Goal: Task Accomplishment & Management: Manage account settings

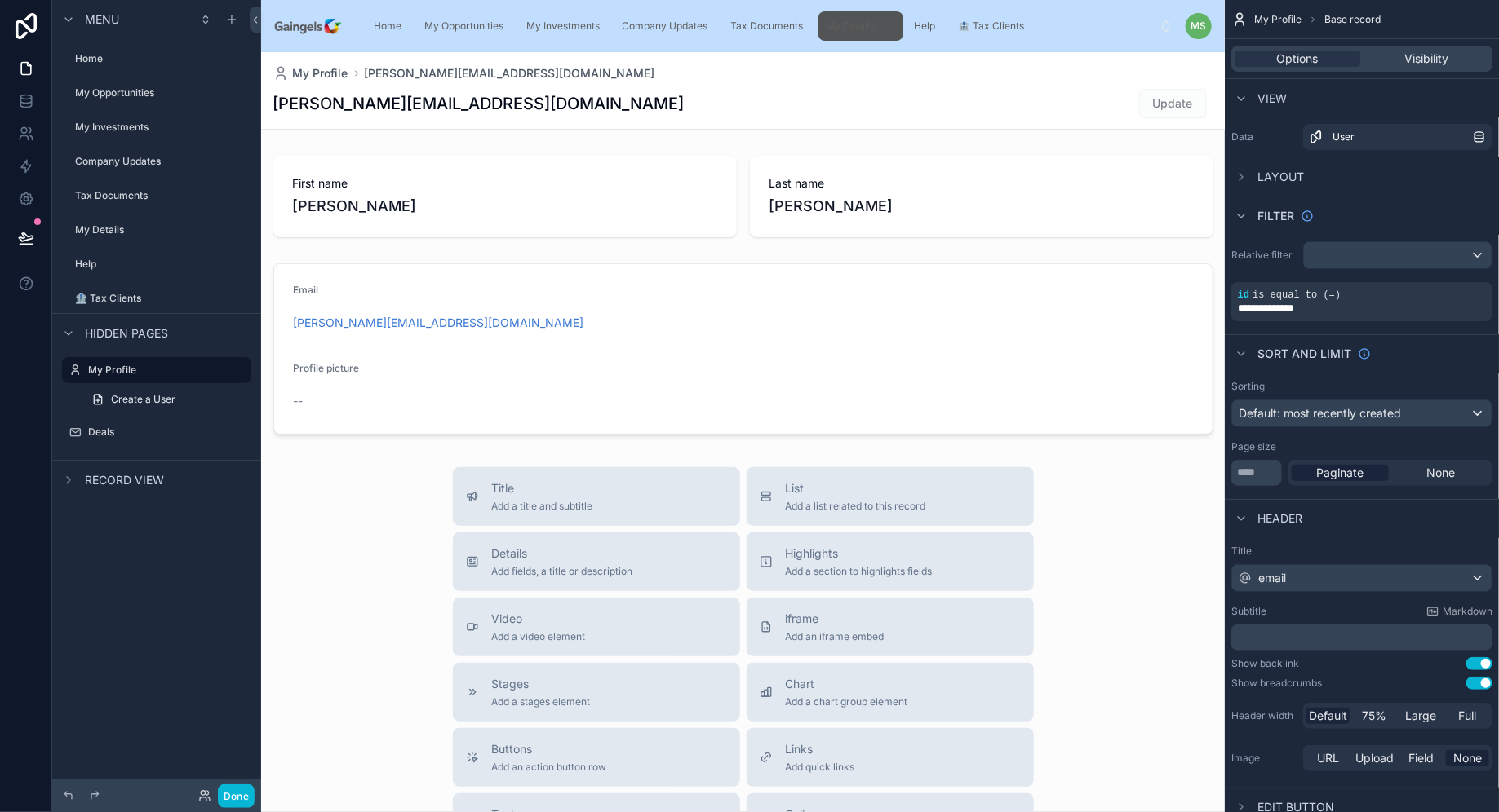
click at [835, 32] on span "My Details" at bounding box center [851, 26] width 49 height 13
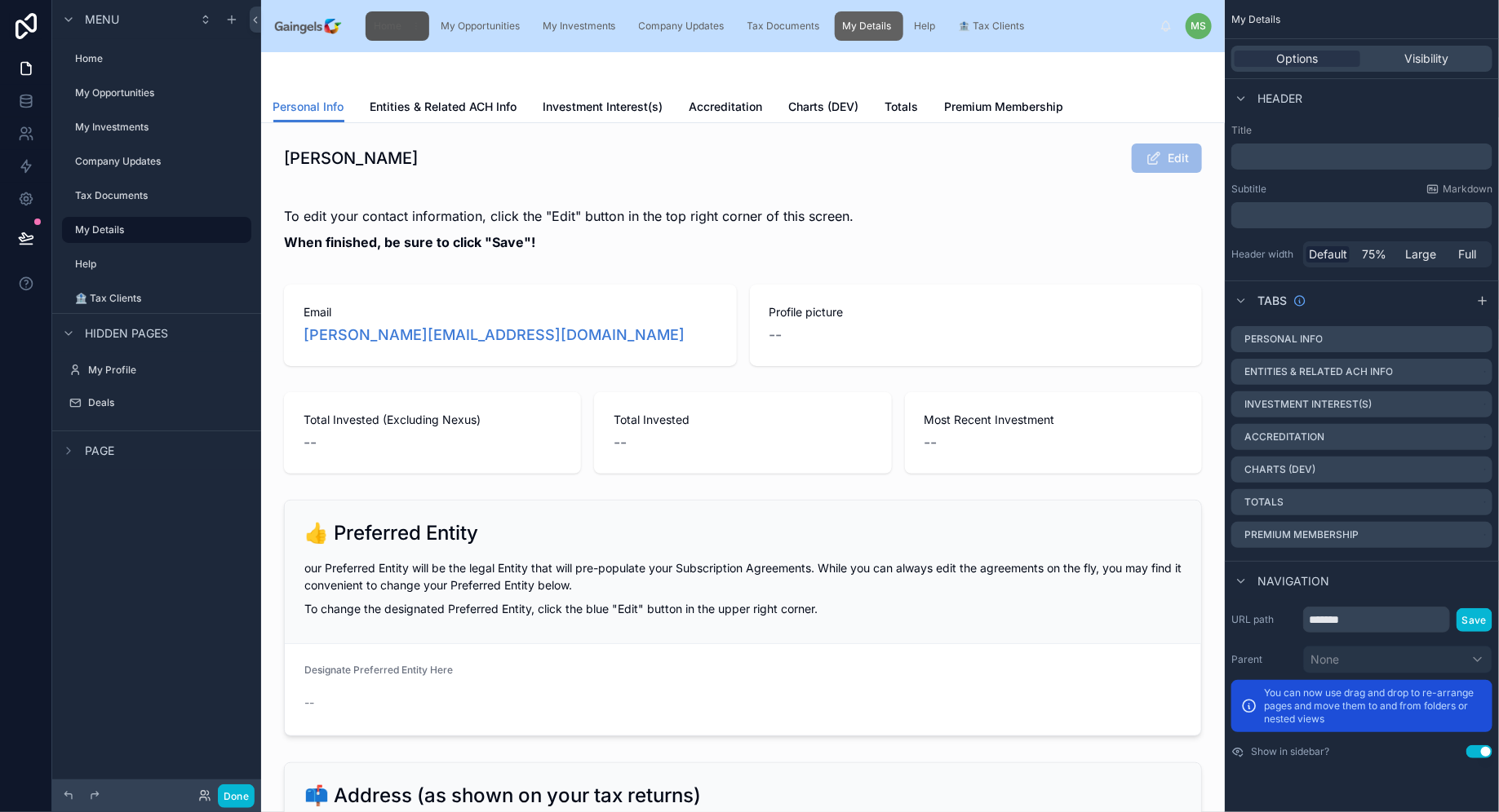
click at [393, 30] on span "Home" at bounding box center [388, 26] width 28 height 13
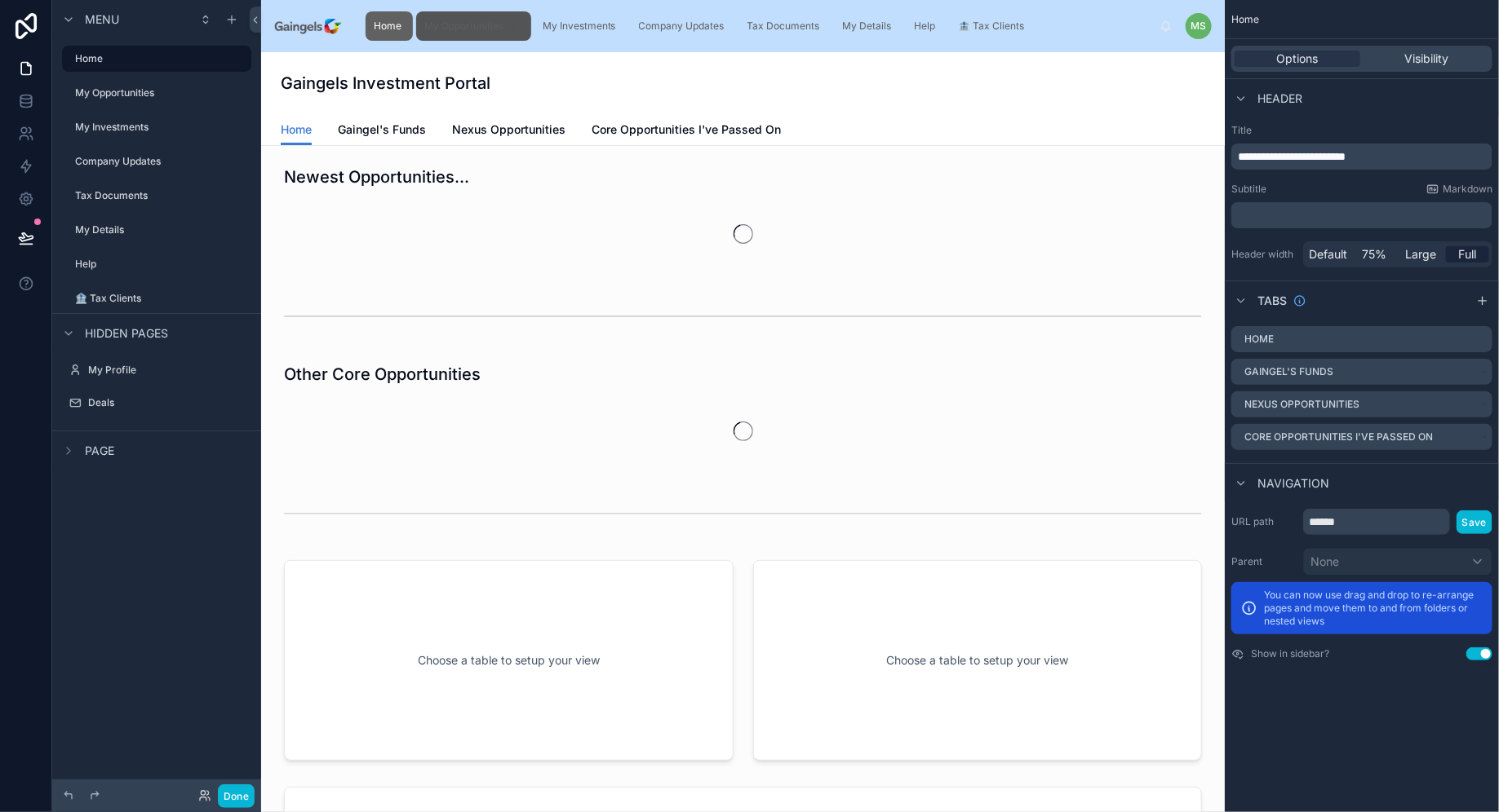
click at [475, 27] on span "My Opportunities" at bounding box center [463, 26] width 79 height 13
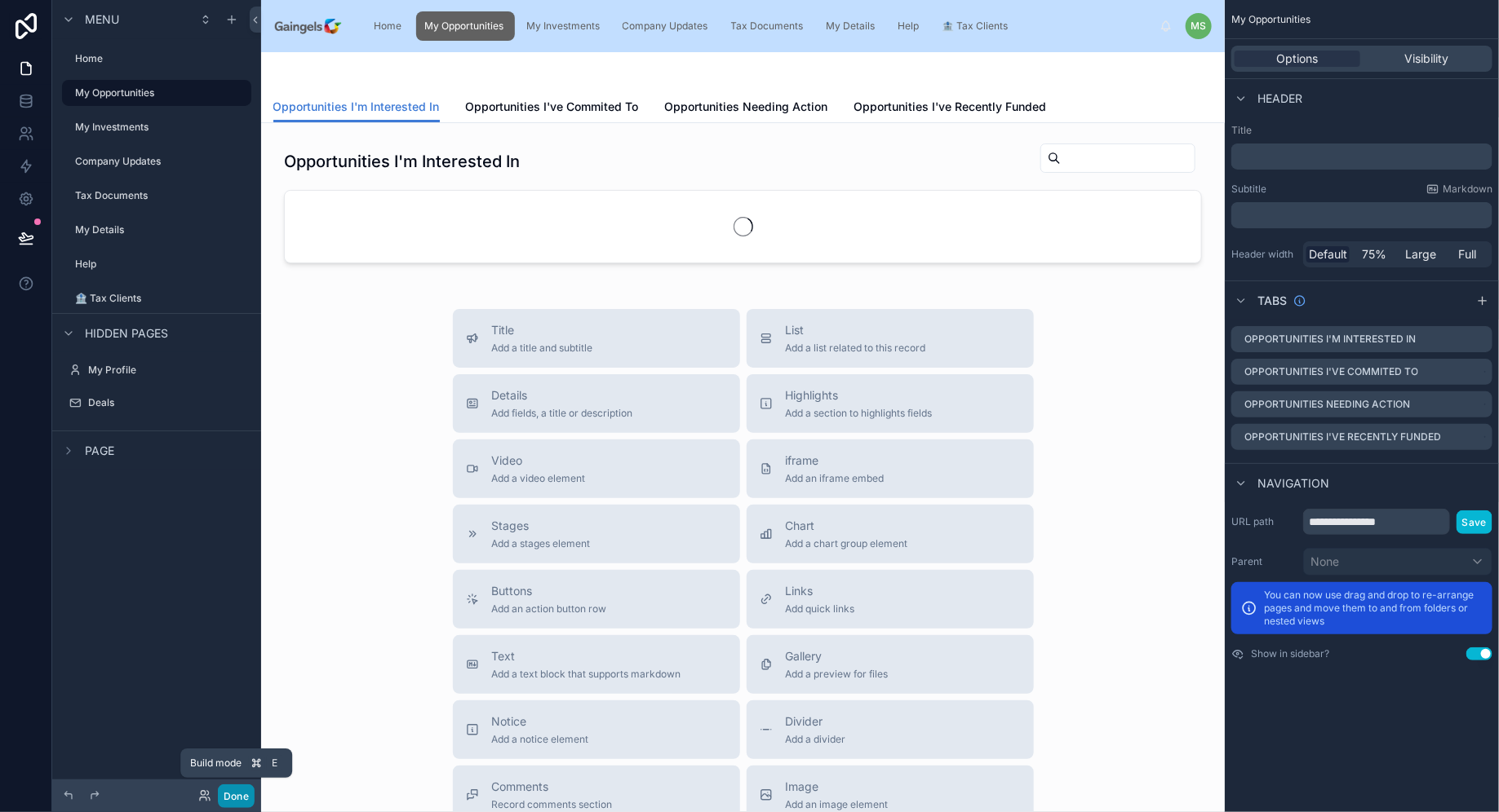
click at [247, 796] on button "Done" at bounding box center [236, 795] width 36 height 23
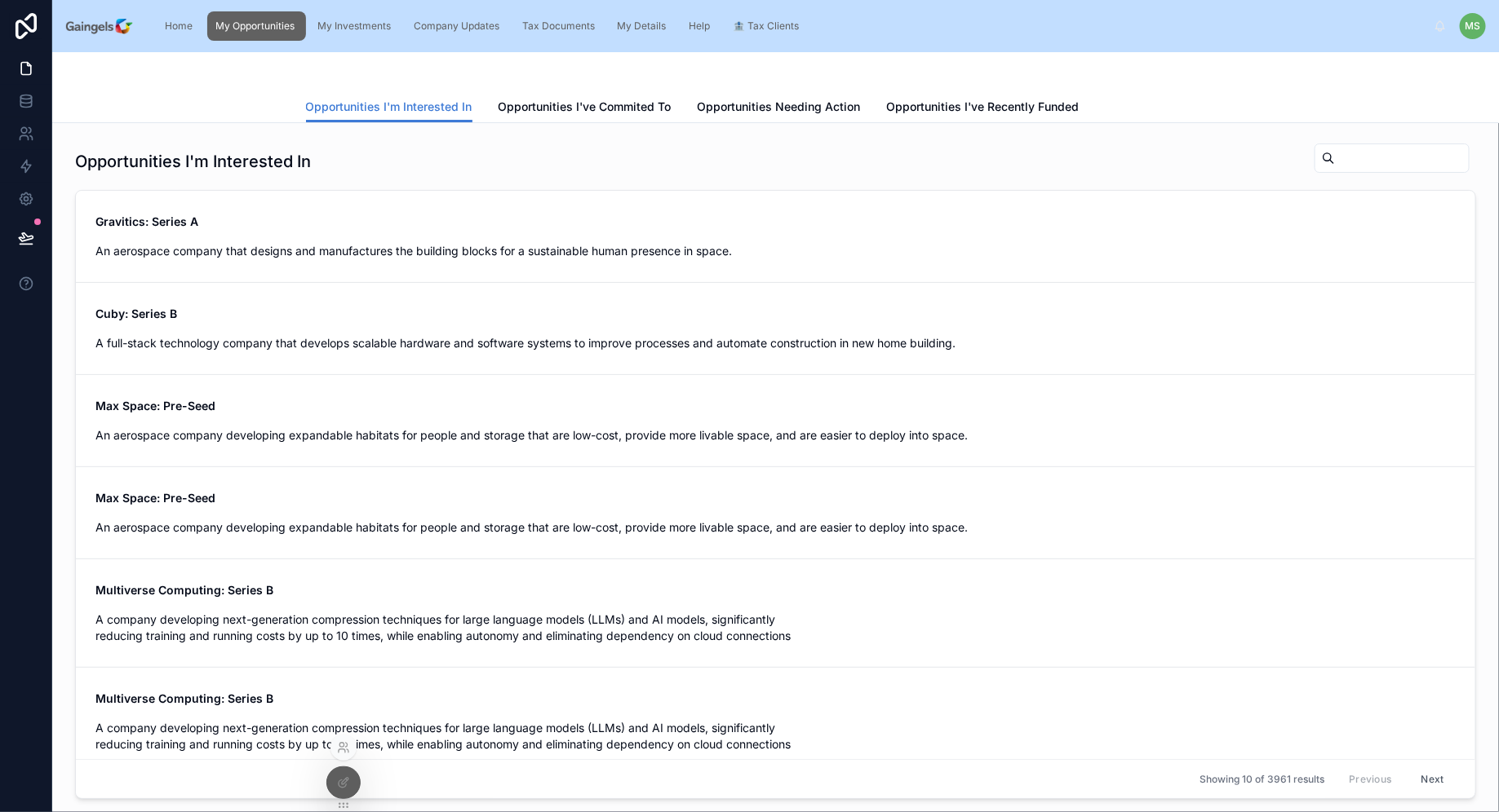
click at [346, 744] on icon at bounding box center [344, 748] width 13 height 13
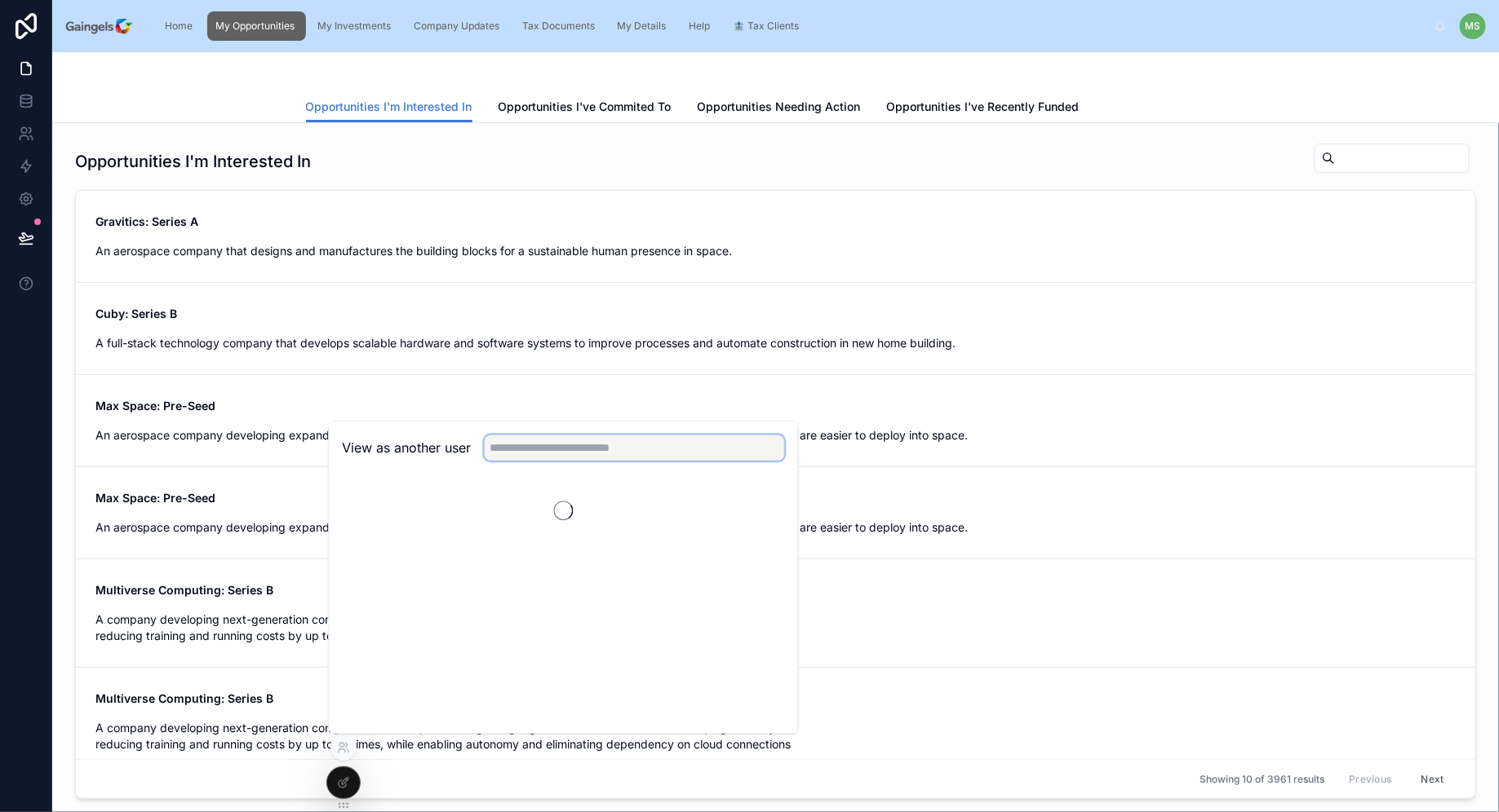
click at [566, 444] on input "text" at bounding box center [634, 448] width 300 height 26
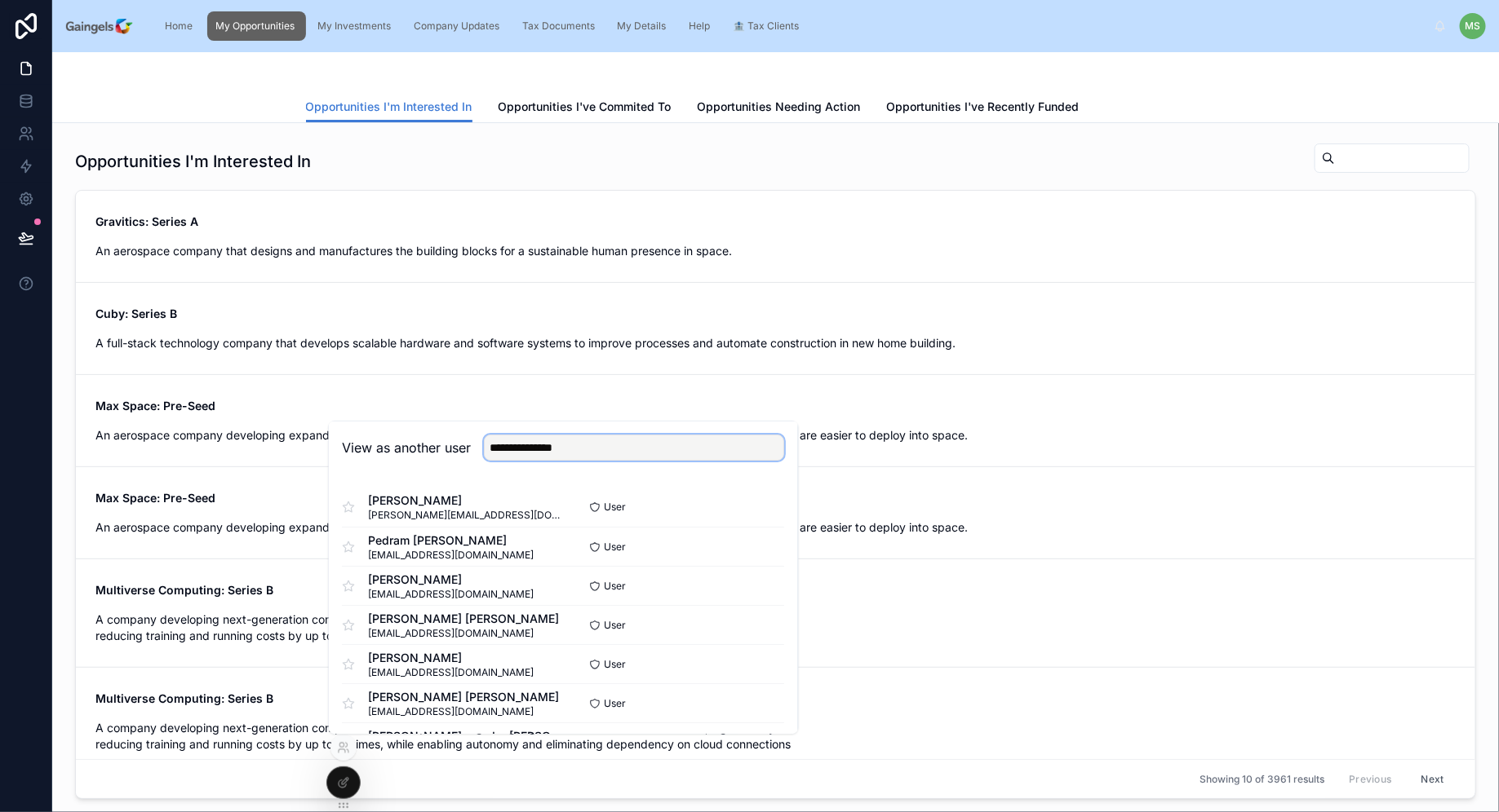
click at [613, 444] on input "**********" at bounding box center [634, 448] width 300 height 26
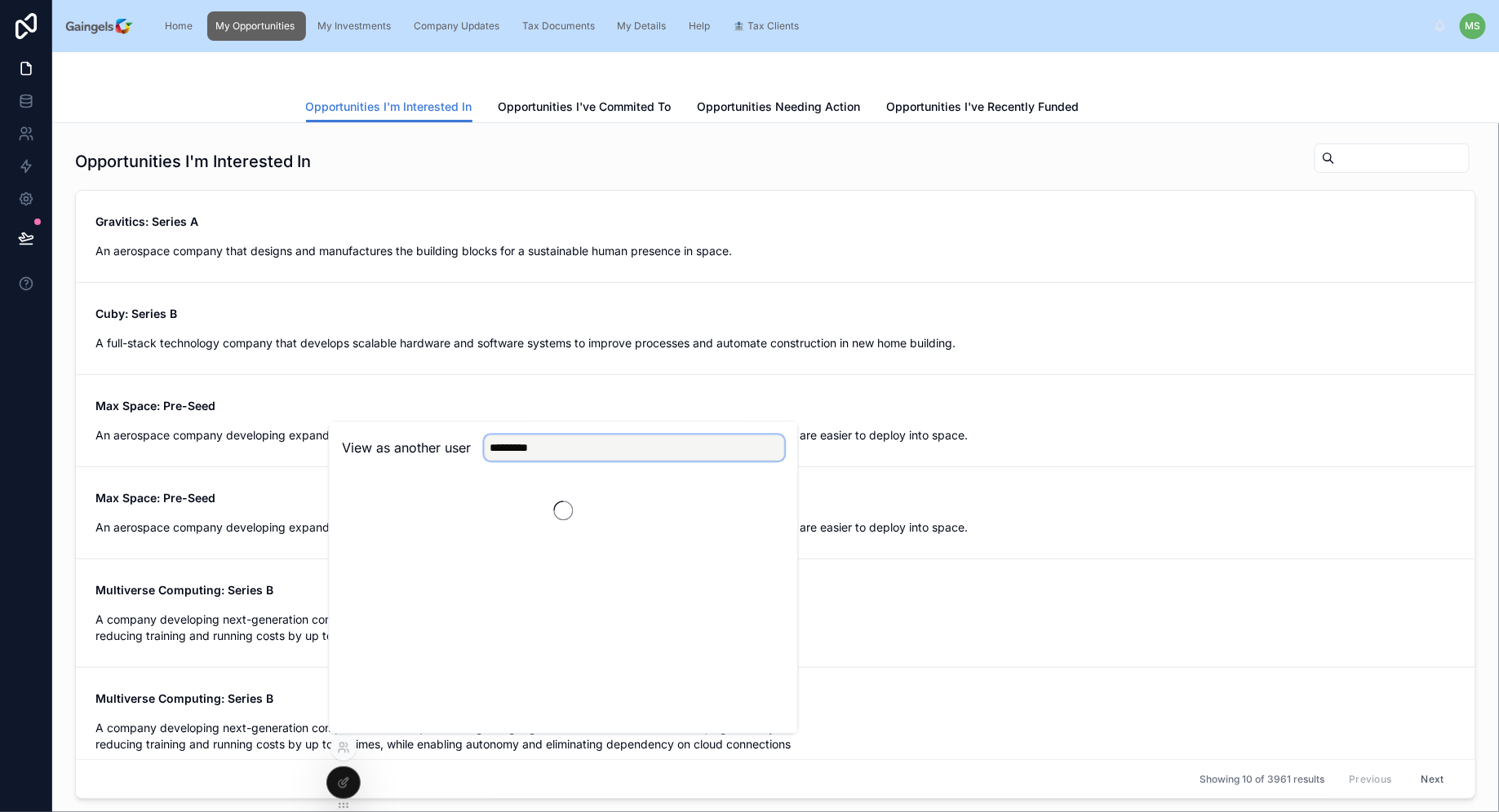
type input "********"
type input "**********"
click at [761, 505] on button "Select" at bounding box center [764, 507] width 43 height 23
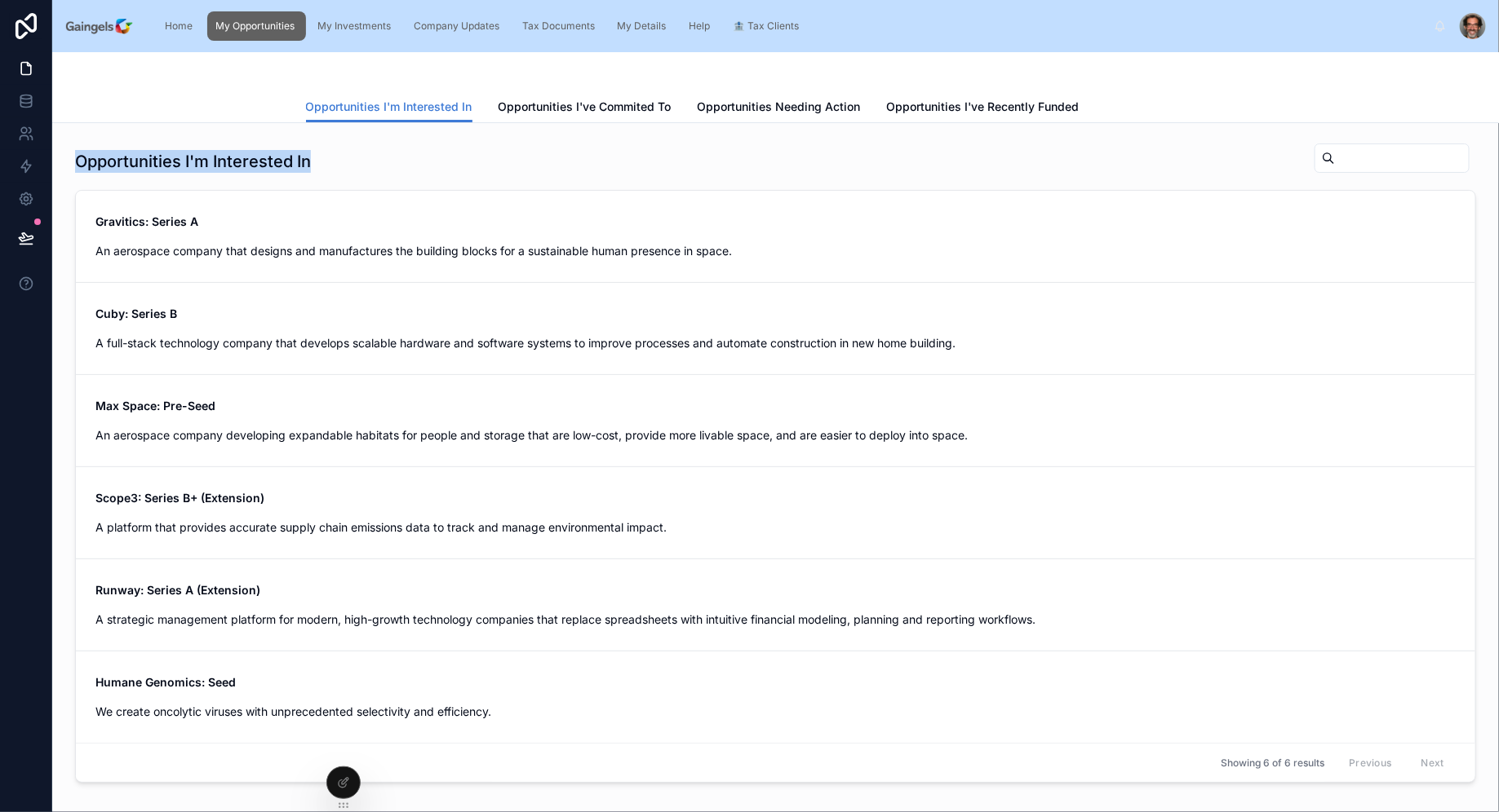
drag, startPoint x: 81, startPoint y: 160, endPoint x: 361, endPoint y: 160, distance: 280.0
click at [361, 160] on div "Opportunities I'm Interested In" at bounding box center [775, 161] width 1400 height 37
click at [188, 23] on span "Home" at bounding box center [179, 26] width 28 height 13
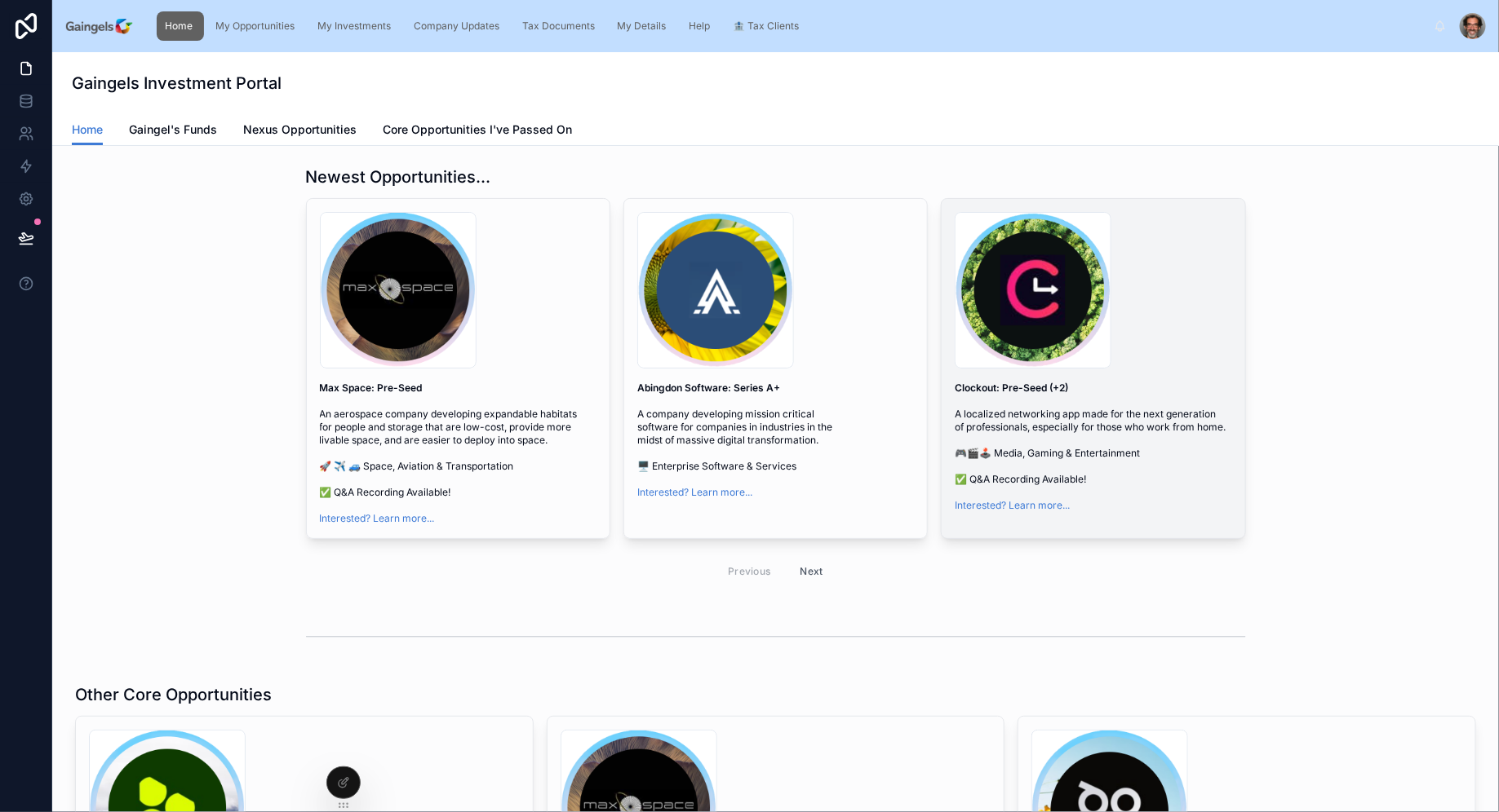
click at [1224, 308] on div "Logo-Template-(500-×-500-px)-(130-×-130-px)-(28)-(1) .png" at bounding box center [1092, 291] width 277 height 156
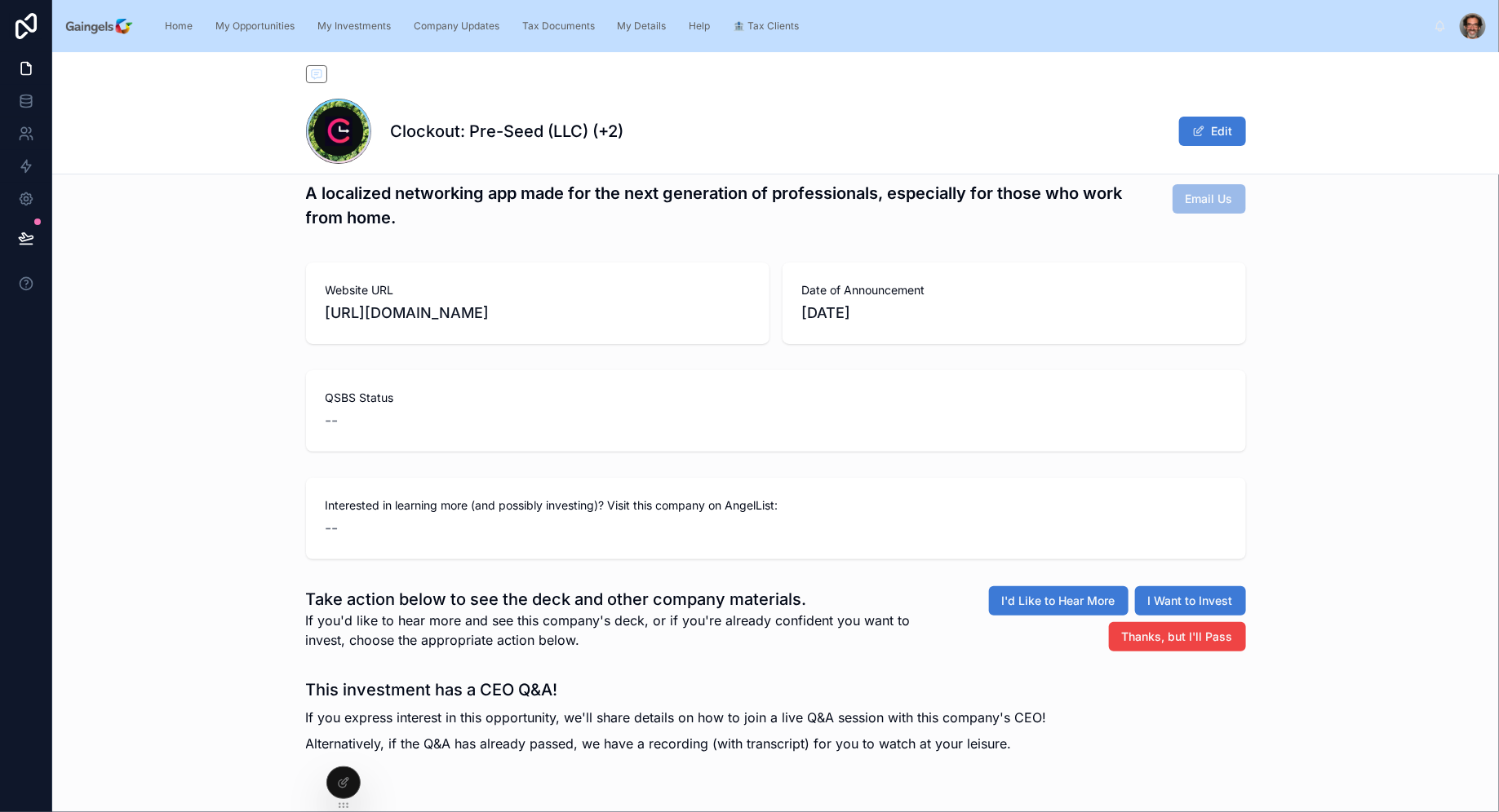
scroll to position [43, 0]
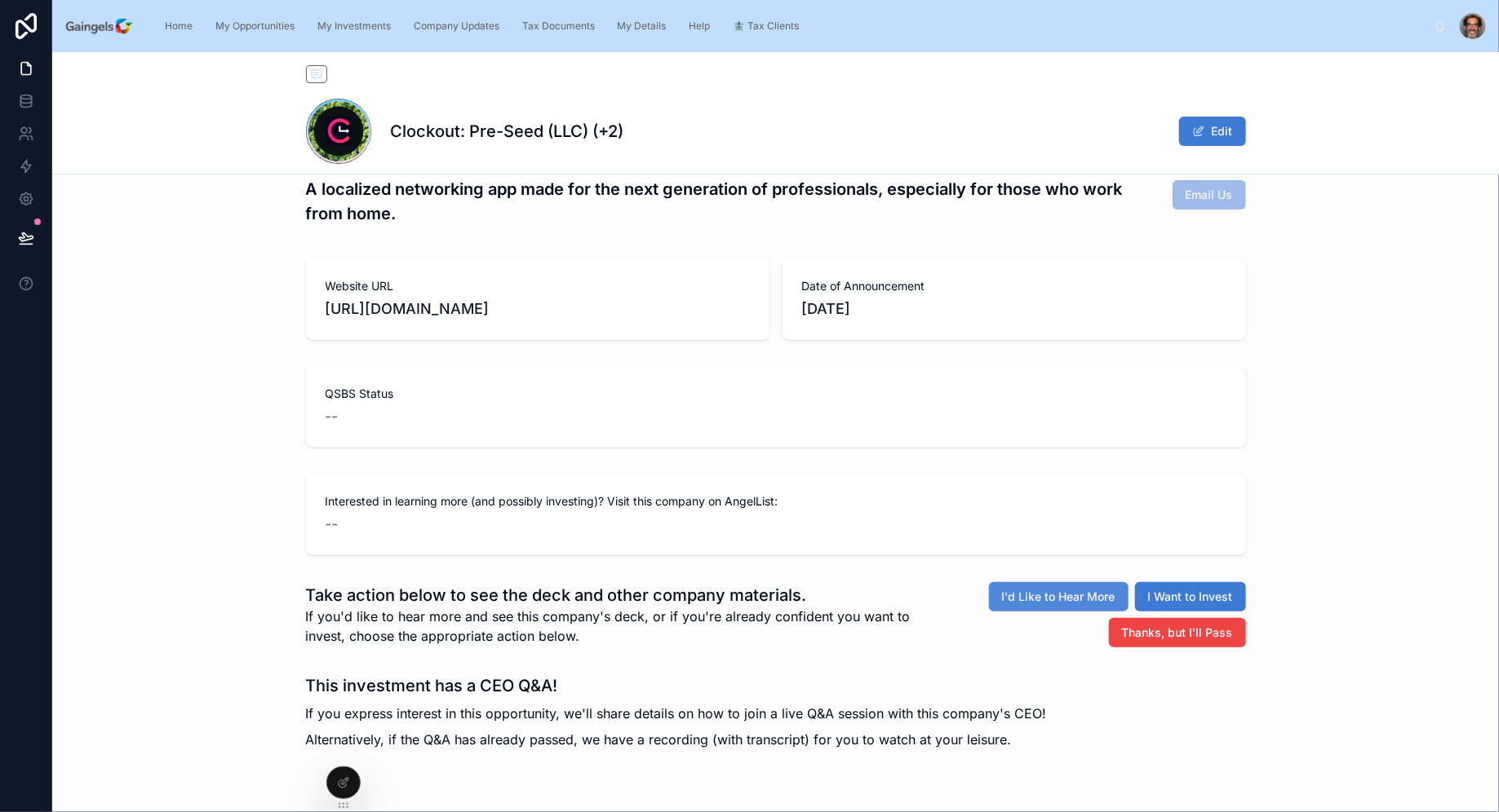
click at [1078, 596] on span "I'd Like to Hear More" at bounding box center [1058, 597] width 114 height 17
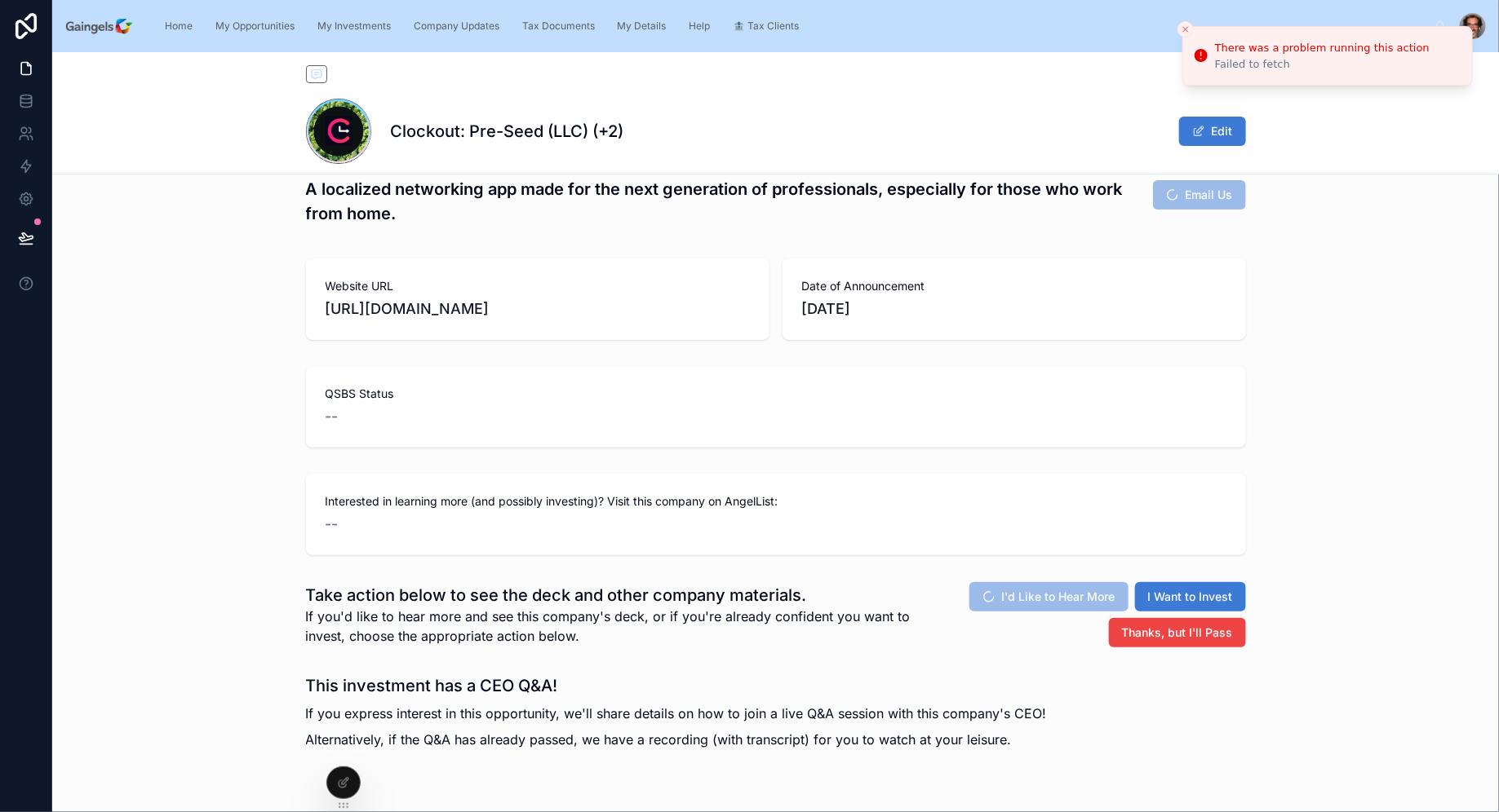
drag, startPoint x: 1219, startPoint y: 47, endPoint x: 1323, endPoint y: 61, distance: 104.9
click at [1323, 56] on div "There was a problem running this action" at bounding box center [1322, 48] width 214 height 17
drag, startPoint x: 1323, startPoint y: 61, endPoint x: 1229, endPoint y: 69, distance: 94.3
click at [1229, 69] on div "Failed to fetch" at bounding box center [1322, 64] width 214 height 15
click at [354, 788] on div at bounding box center [343, 782] width 33 height 31
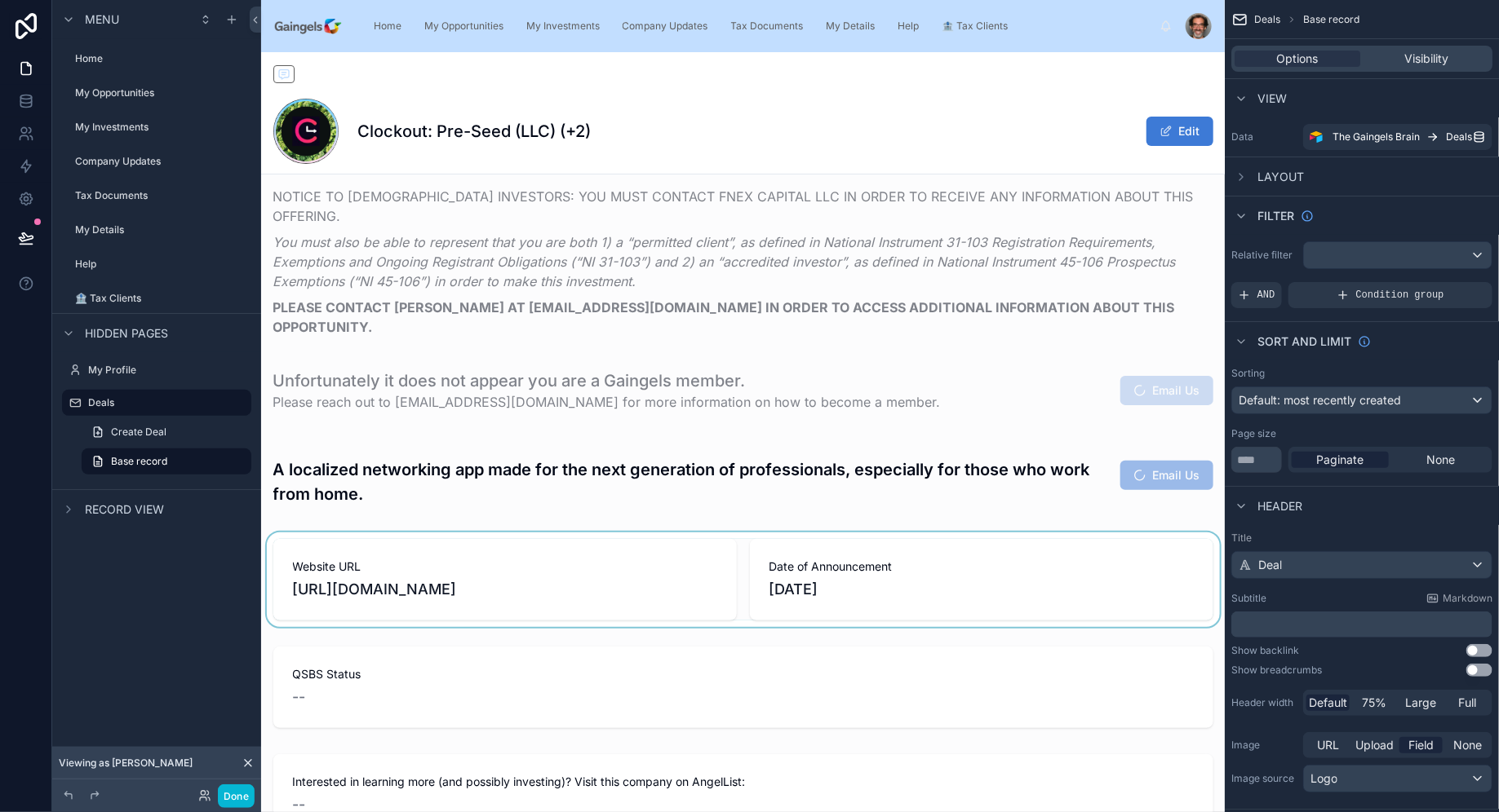
scroll to position [0, 0]
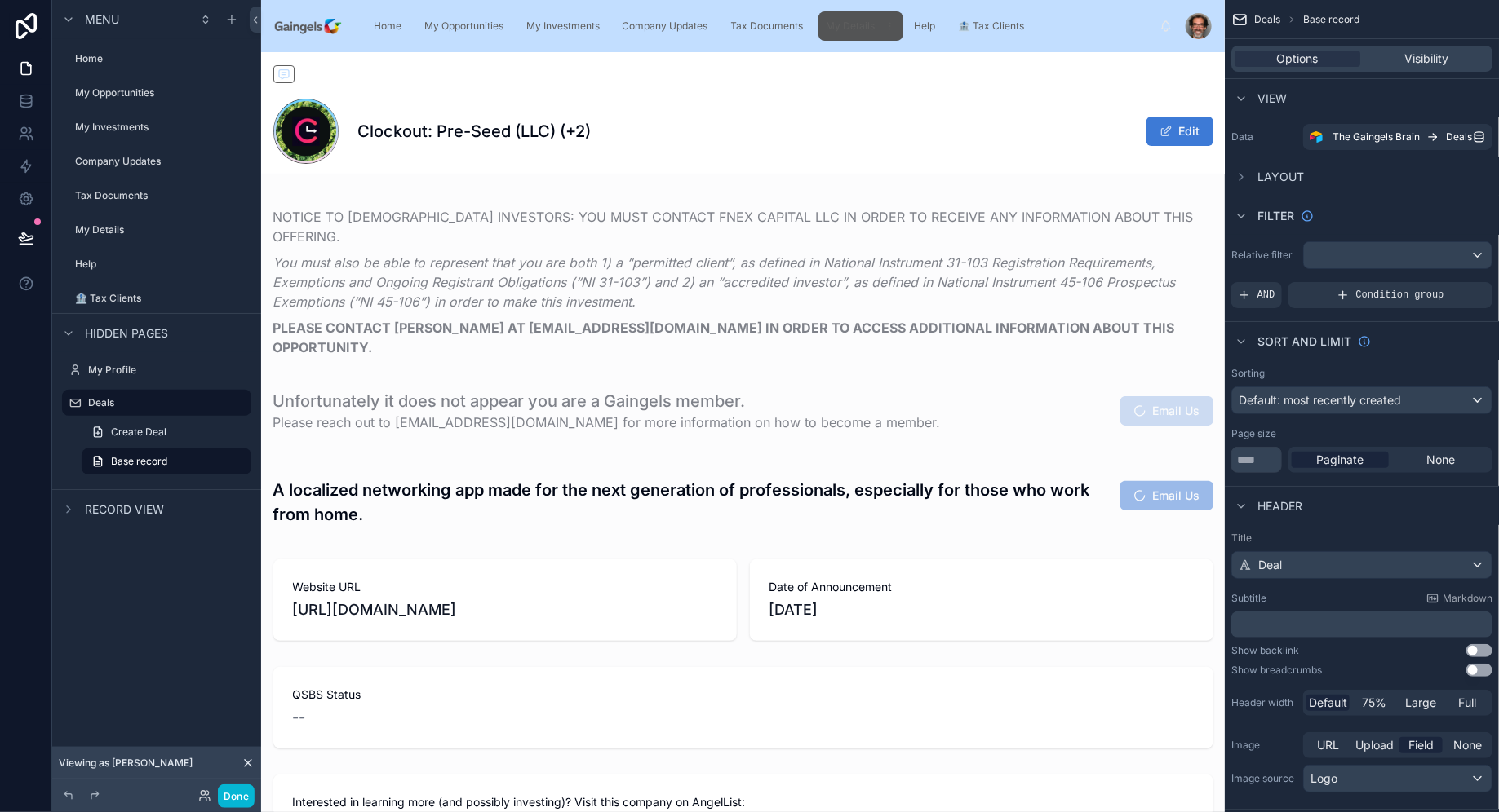
click at [844, 30] on span "My Details" at bounding box center [851, 26] width 49 height 13
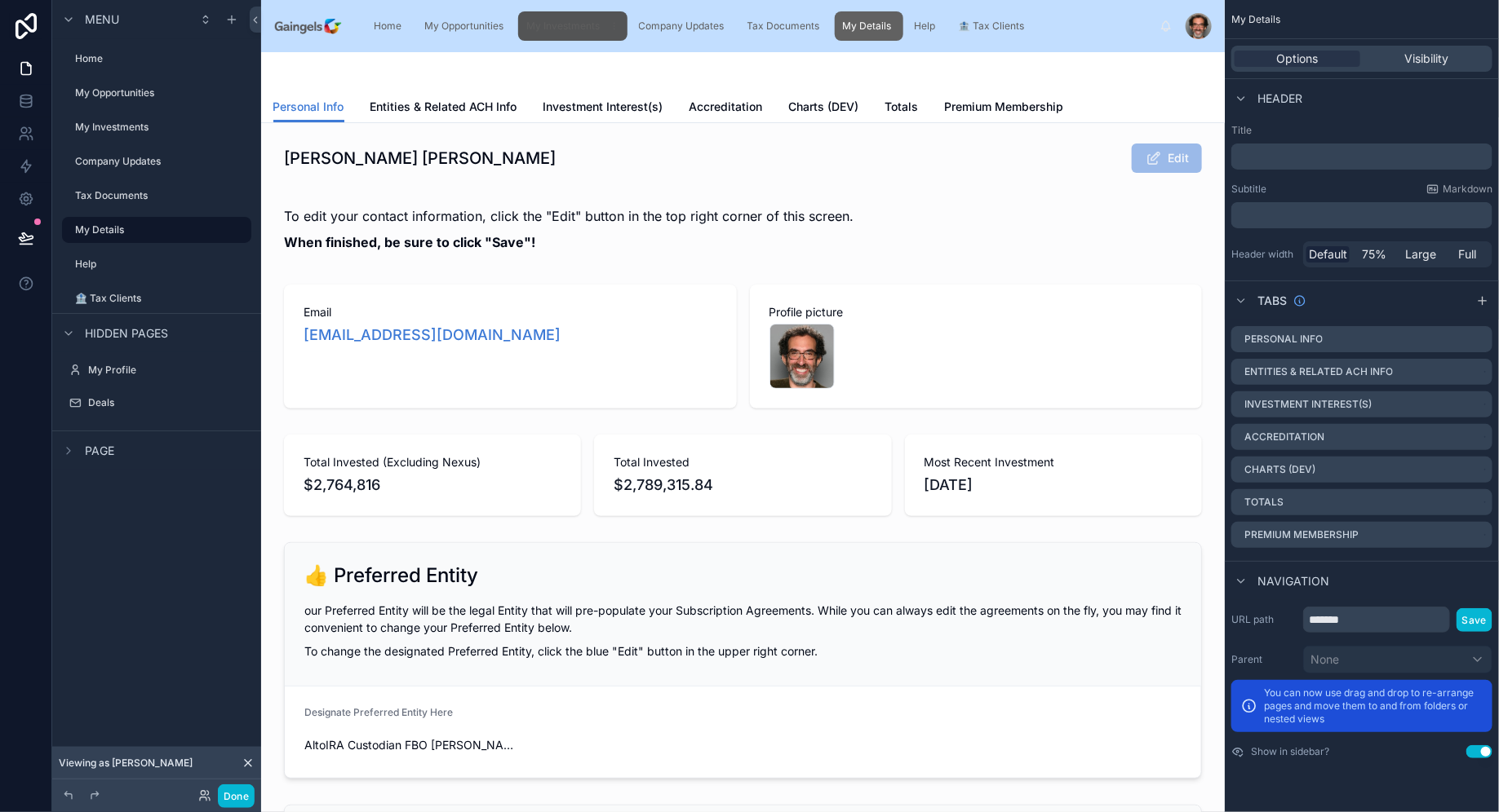
click at [580, 27] on span "My Investments" at bounding box center [563, 26] width 74 height 13
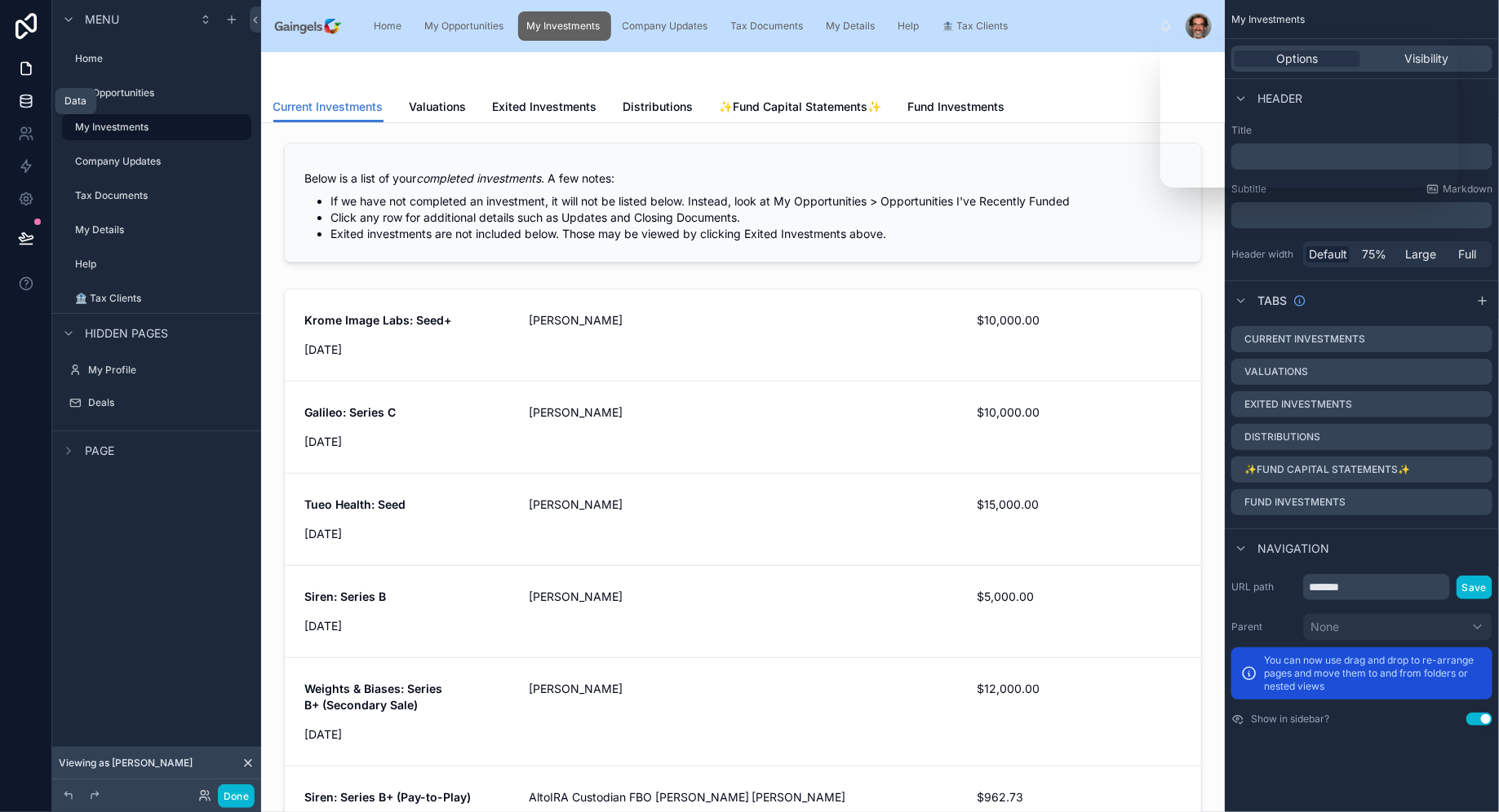
click at [28, 93] on icon at bounding box center [26, 102] width 17 height 17
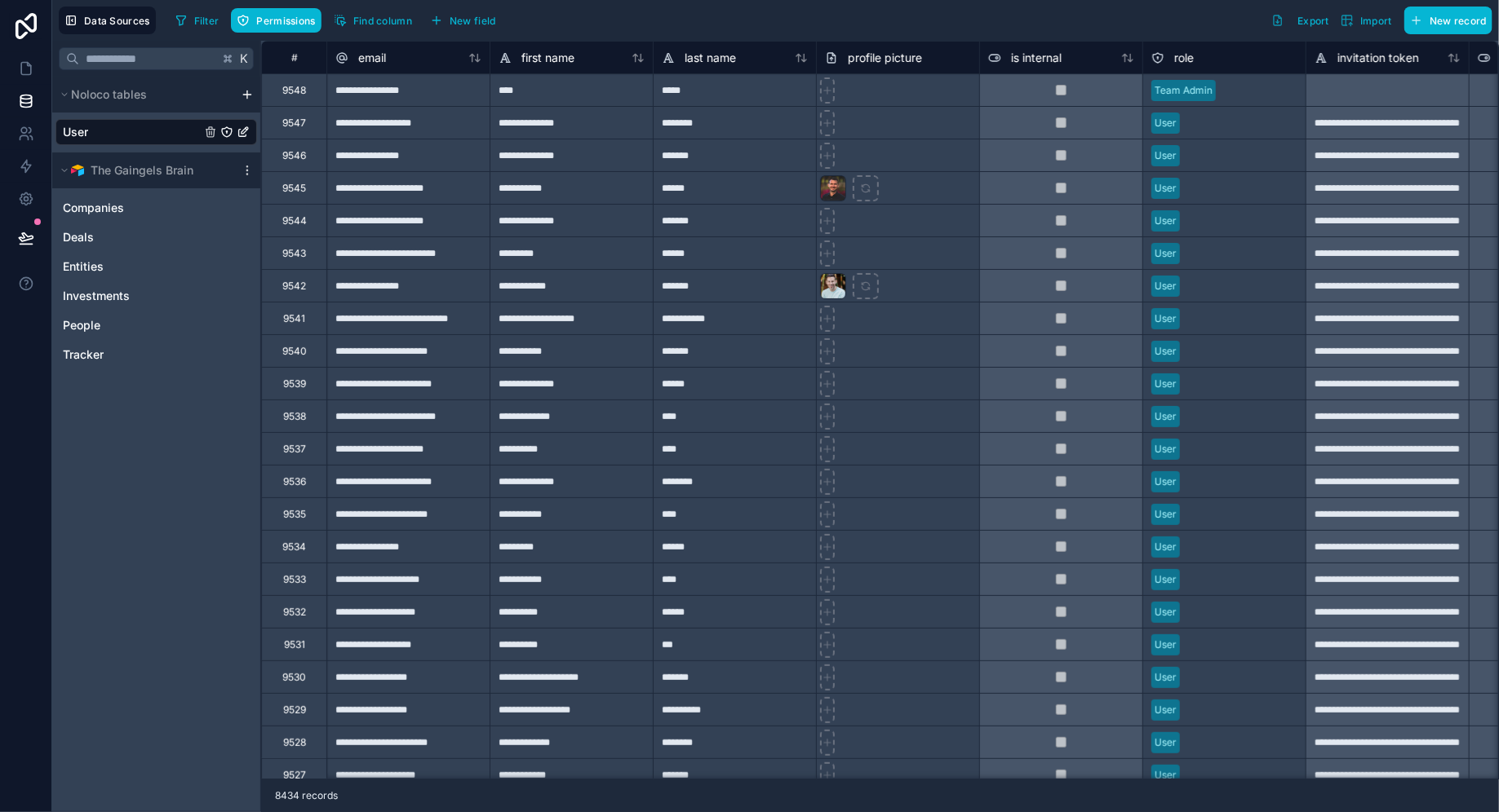
click at [232, 131] on icon "User" at bounding box center [226, 132] width 10 height 10
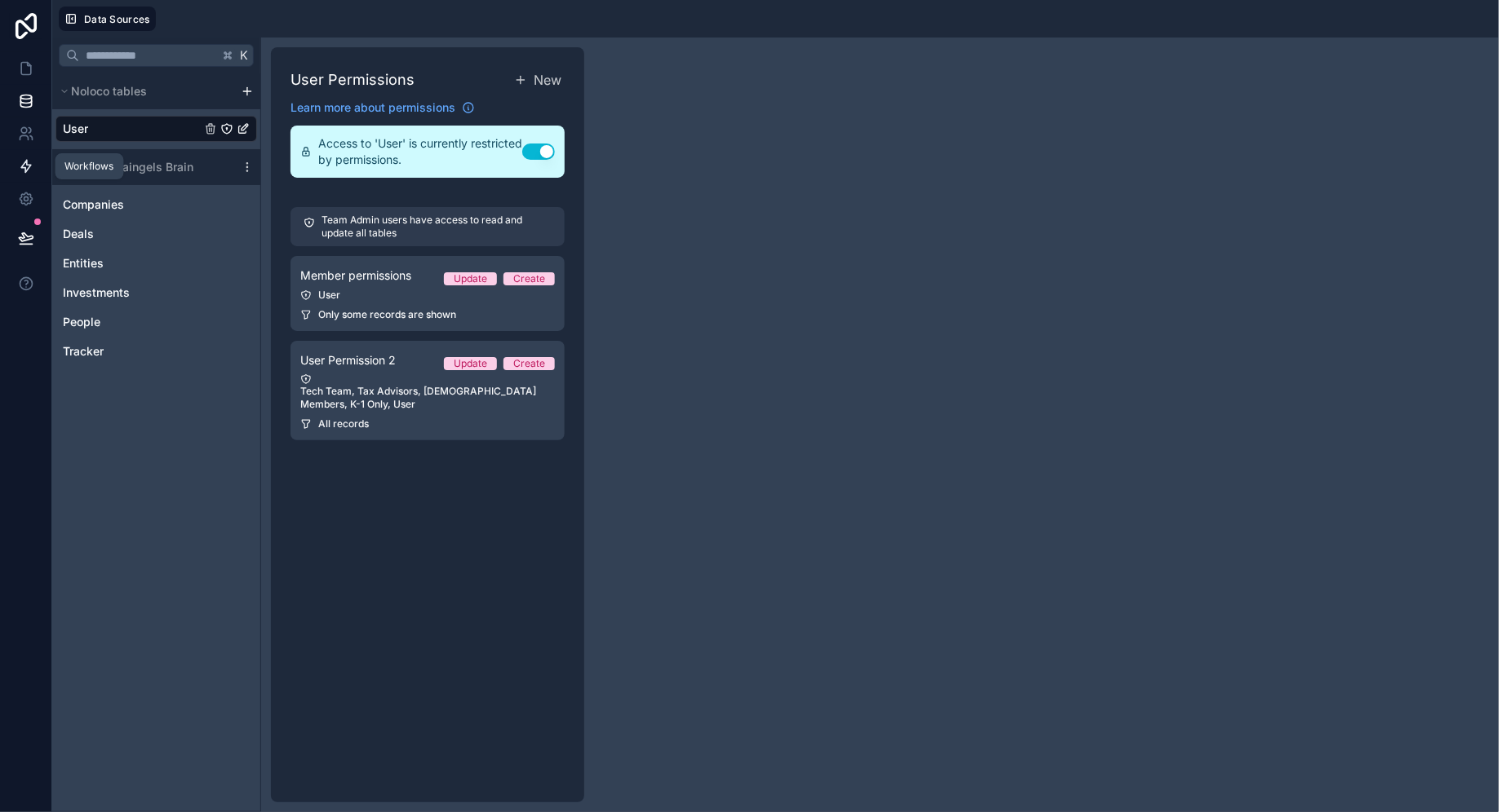
click at [29, 161] on icon at bounding box center [26, 167] width 17 height 17
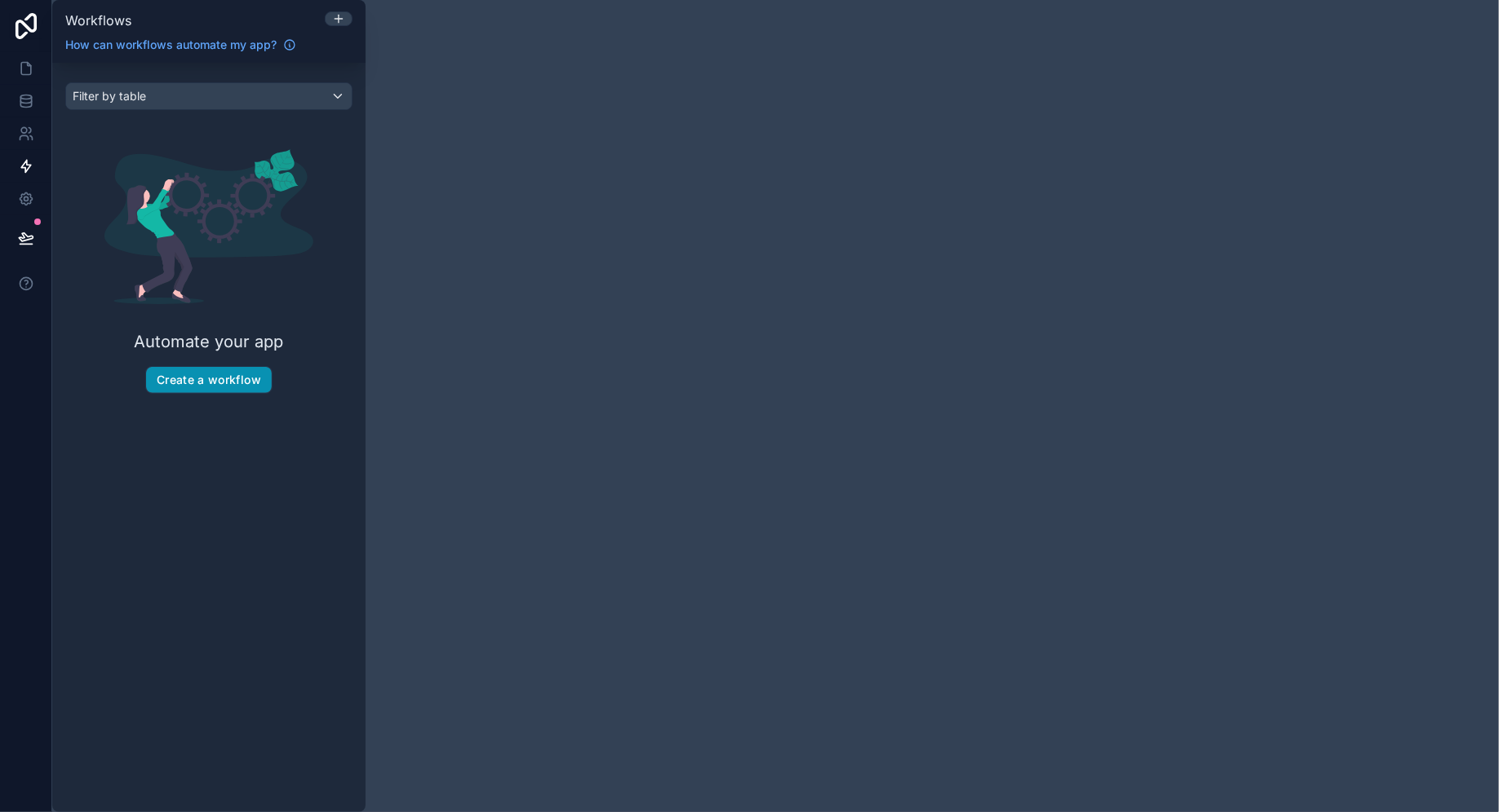
click at [232, 382] on button "Create a workflow" at bounding box center [209, 380] width 126 height 26
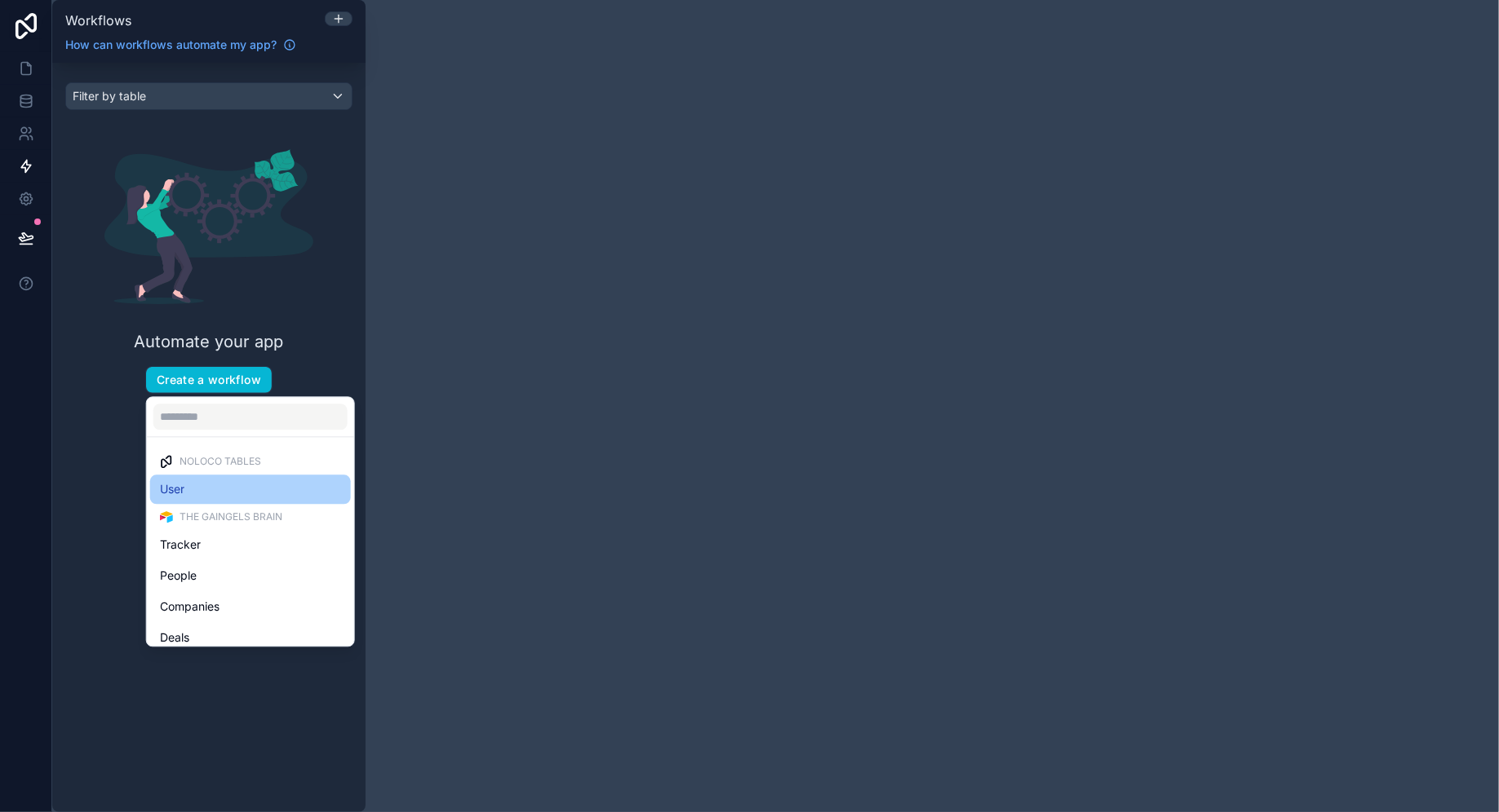
click at [218, 501] on div "User" at bounding box center [250, 490] width 200 height 30
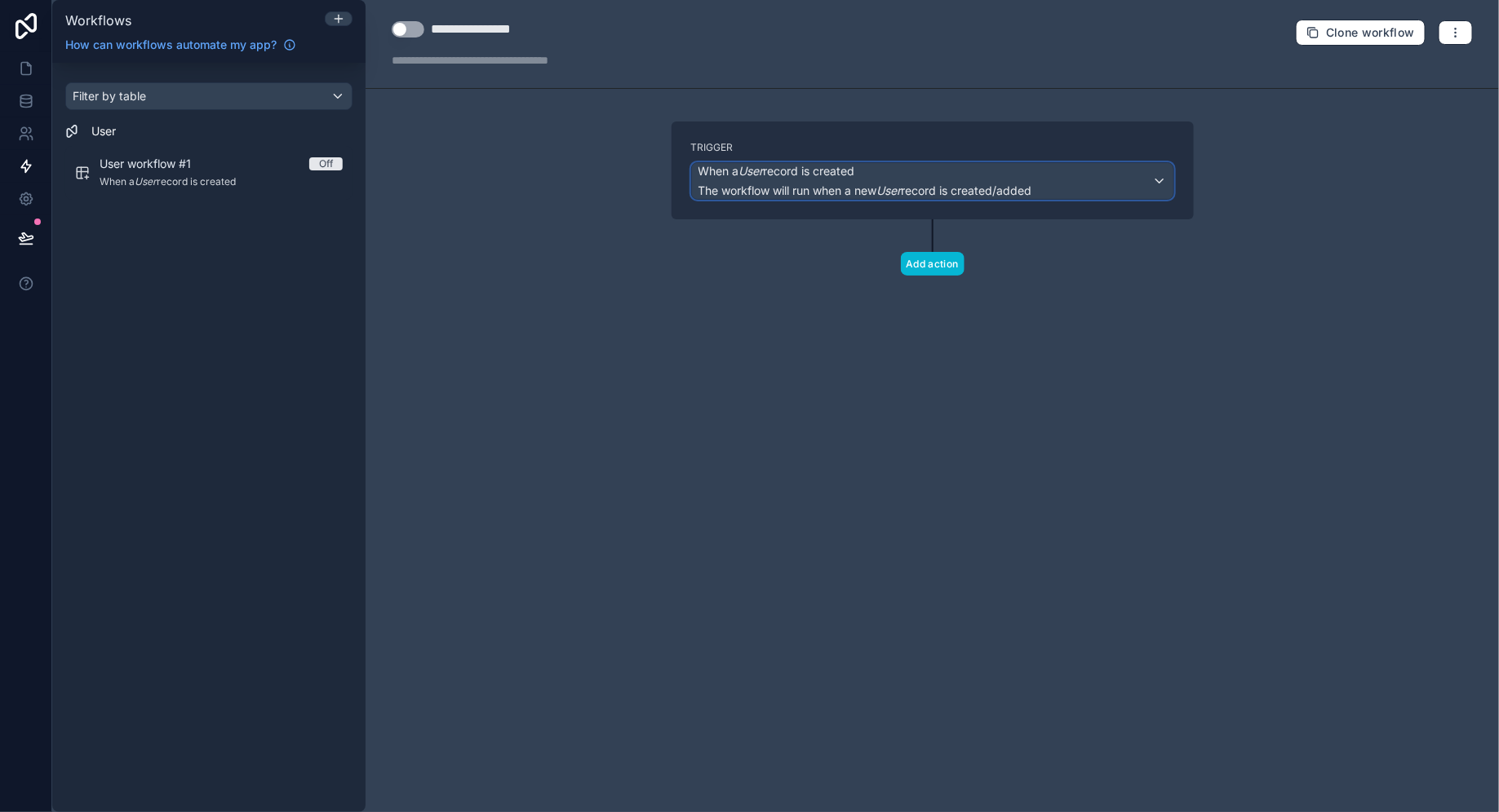
click at [1165, 183] on div "When a User record is created The workflow will run when a new User record is c…" at bounding box center [933, 181] width 482 height 36
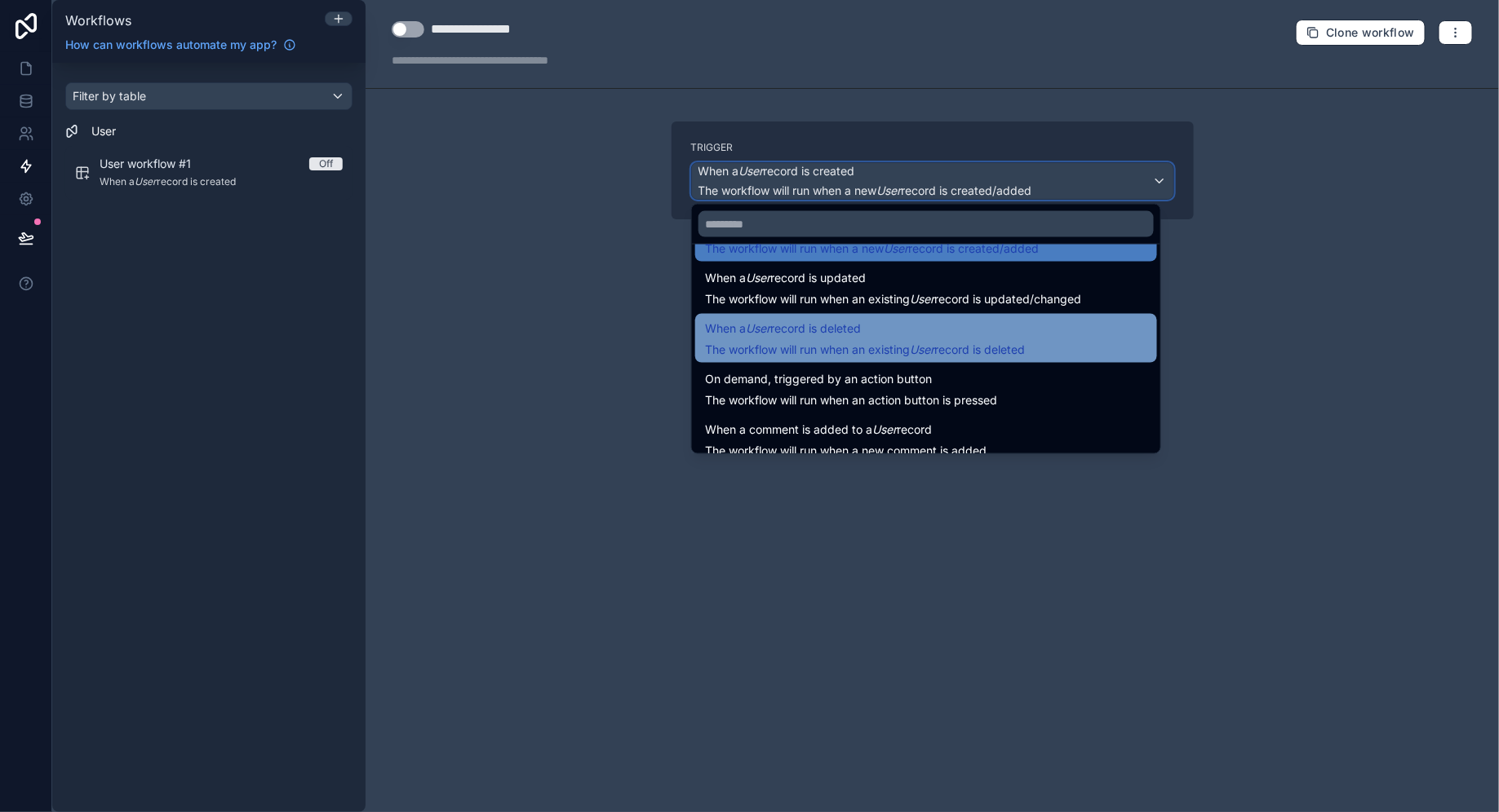
scroll to position [50, 0]
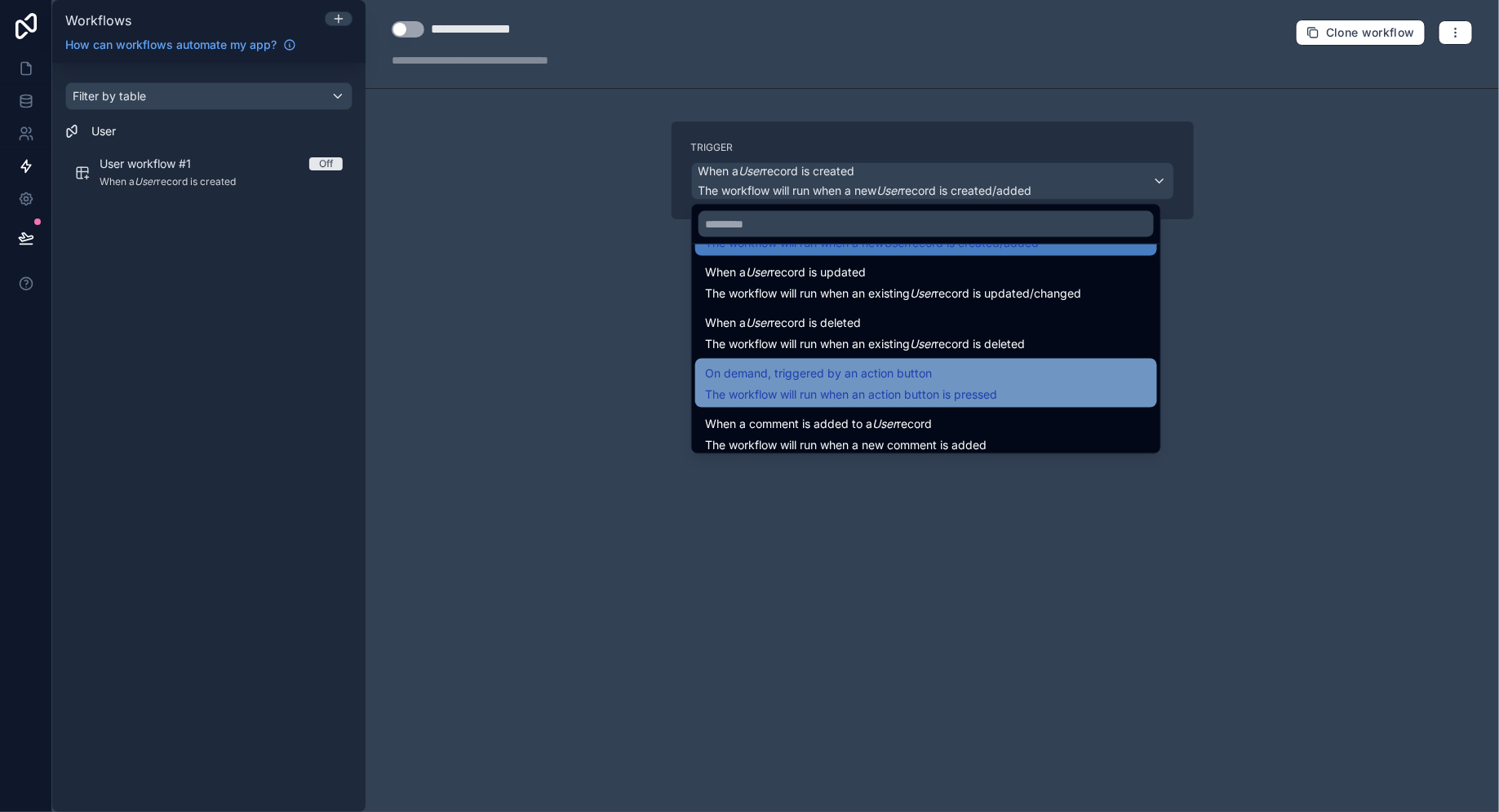
click at [886, 371] on span "On demand, triggered by an action button" at bounding box center [818, 373] width 226 height 20
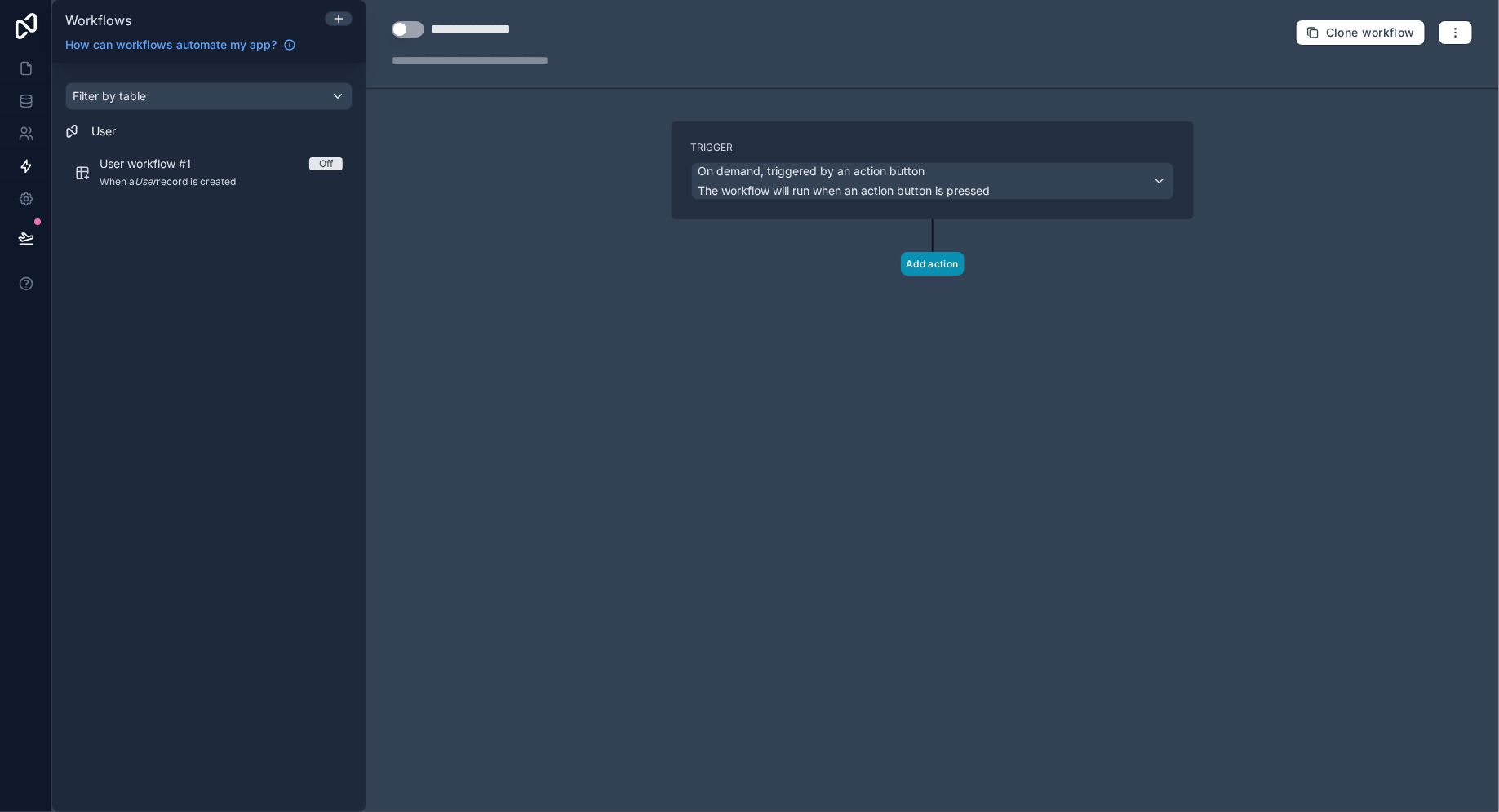
click at [947, 268] on button "Add action" at bounding box center [933, 264] width 63 height 23
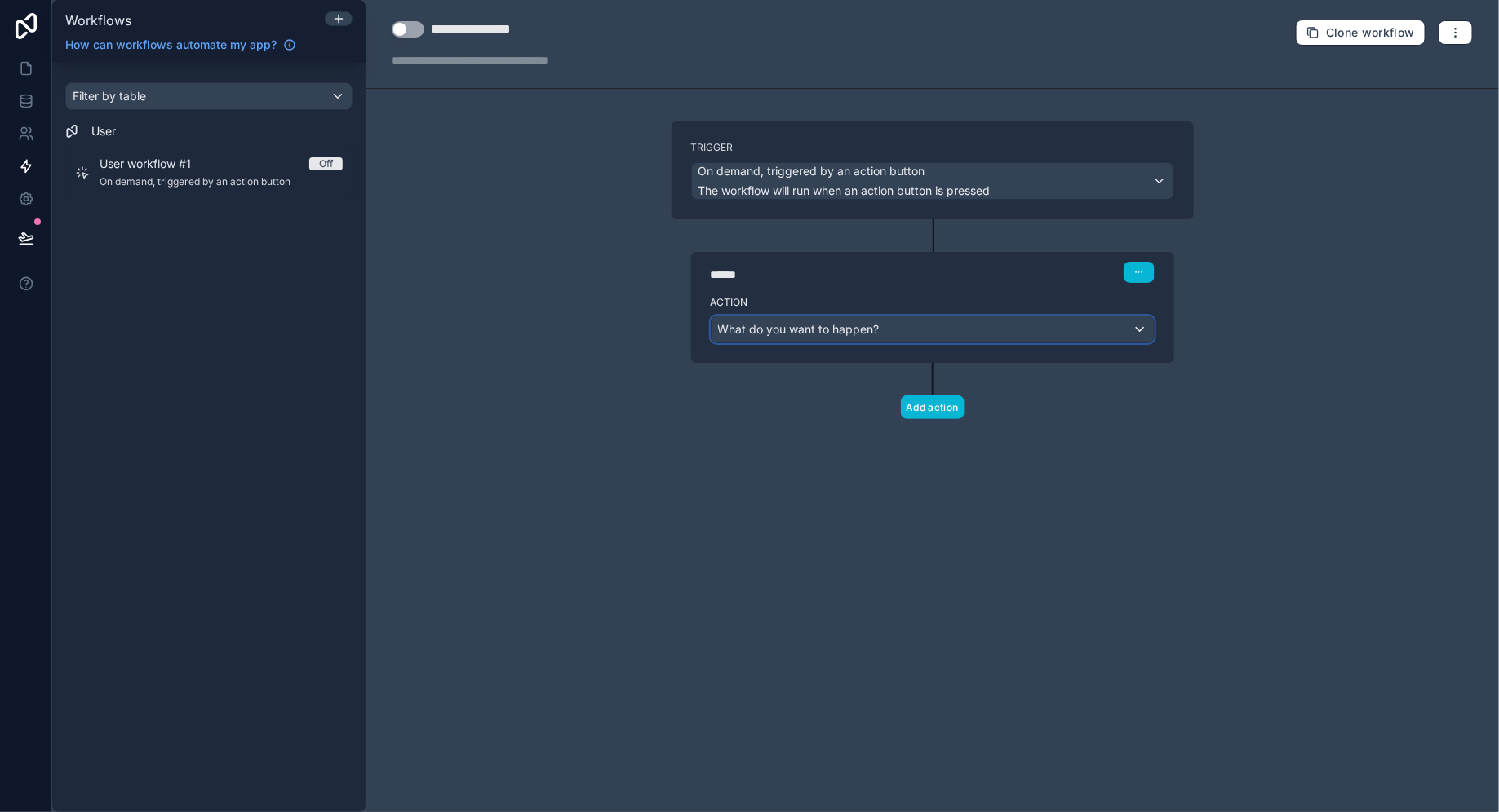
click at [1138, 333] on div "What do you want to happen?" at bounding box center [933, 330] width 443 height 26
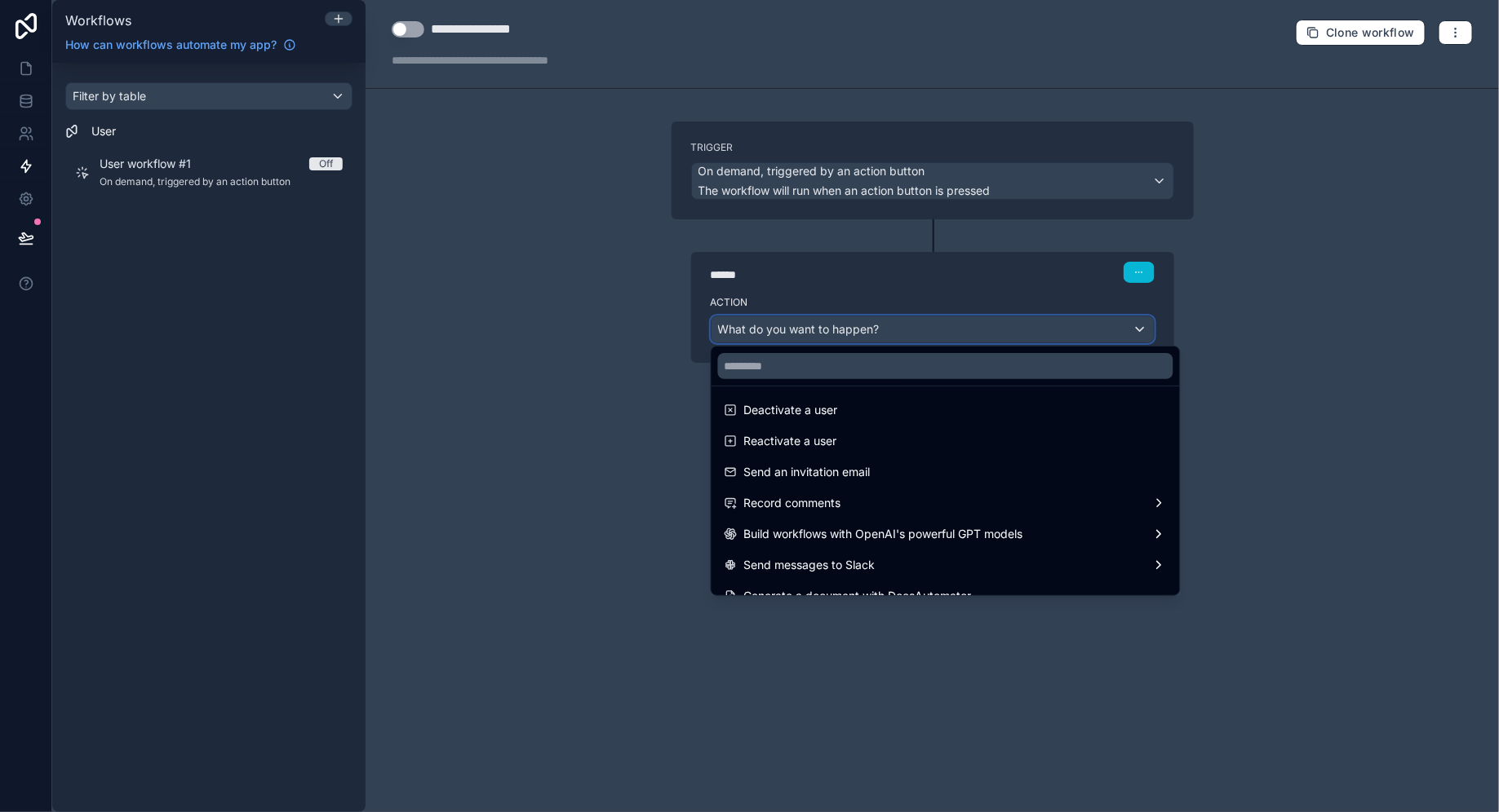
scroll to position [301, 0]
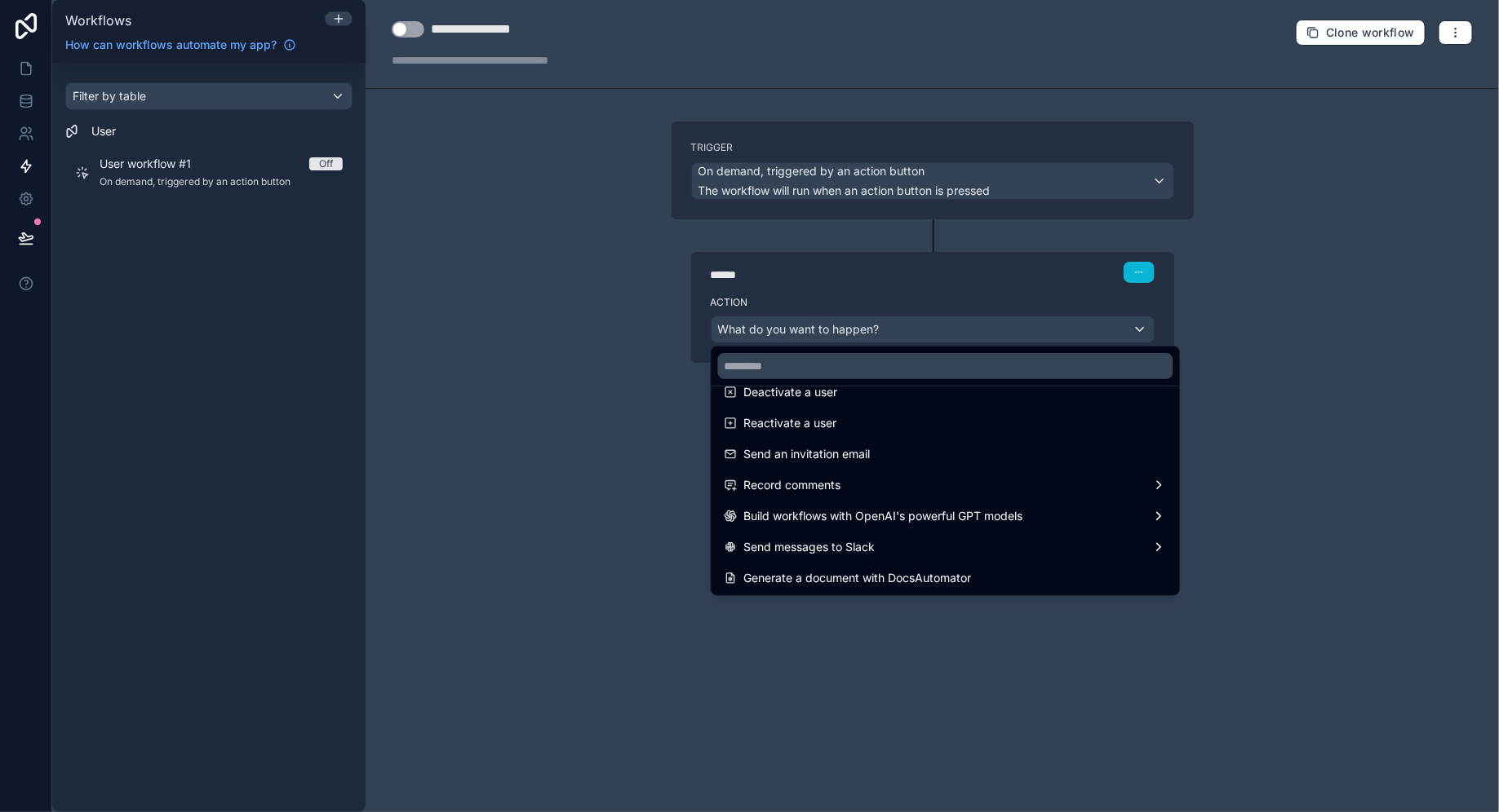
click at [1233, 409] on div at bounding box center [749, 406] width 1499 height 812
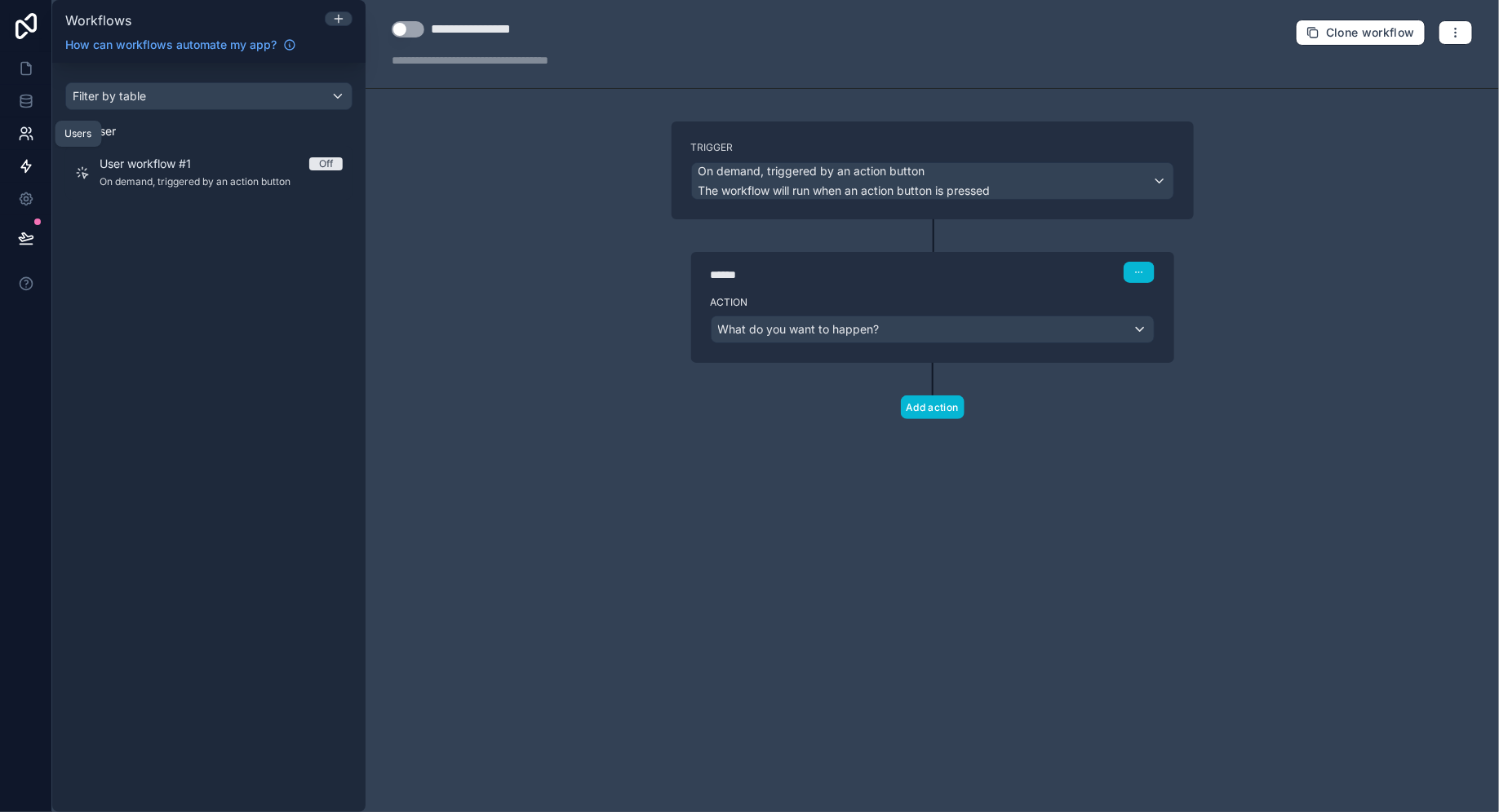
click at [24, 137] on icon at bounding box center [26, 134] width 17 height 17
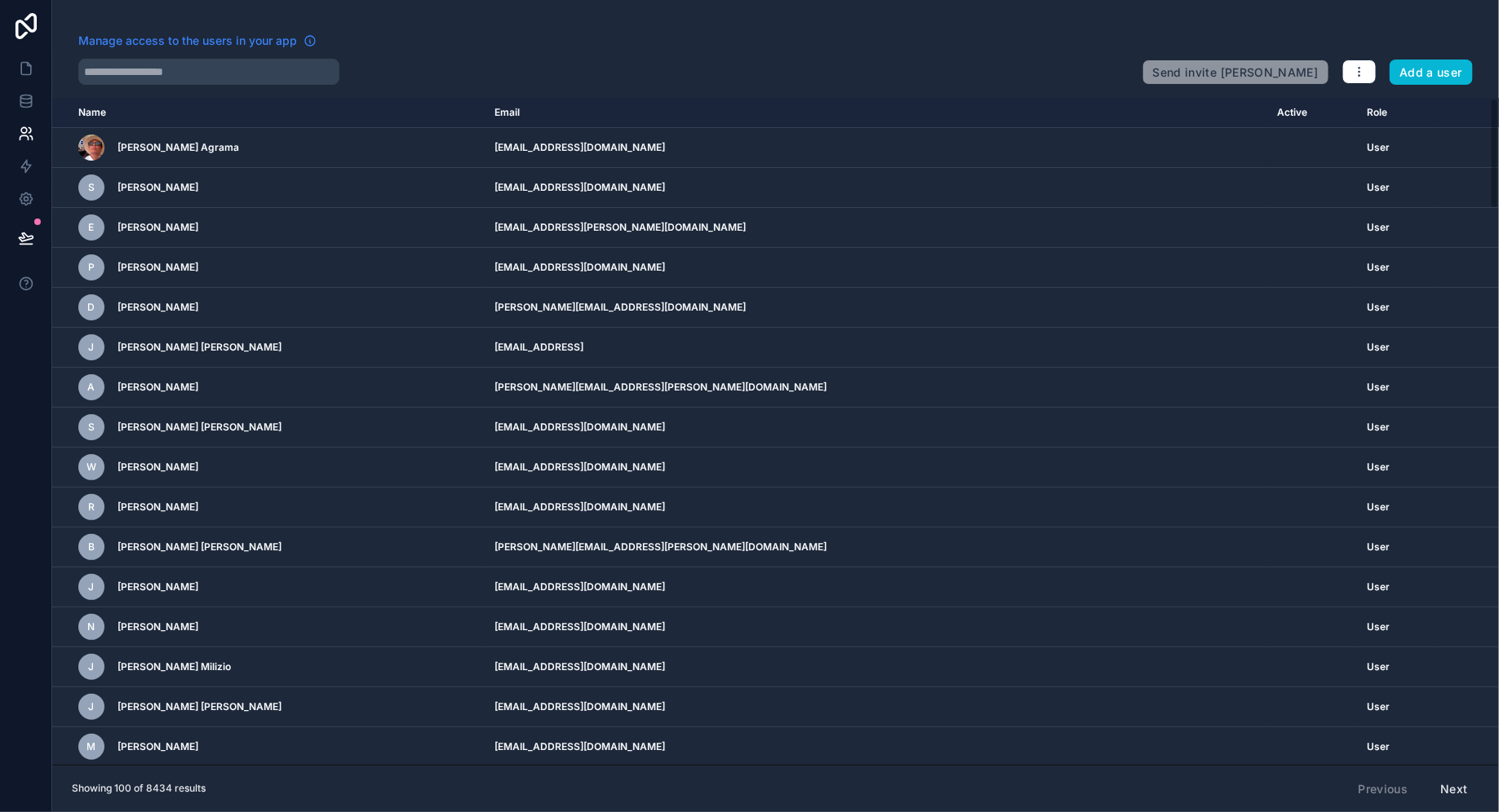
click at [226, 34] on span "Manage access to the users in your app" at bounding box center [187, 41] width 219 height 17
click at [1364, 75] on icon "button" at bounding box center [1359, 72] width 13 height 13
click at [1387, 108] on link "Manage roles" at bounding box center [1399, 110] width 115 height 26
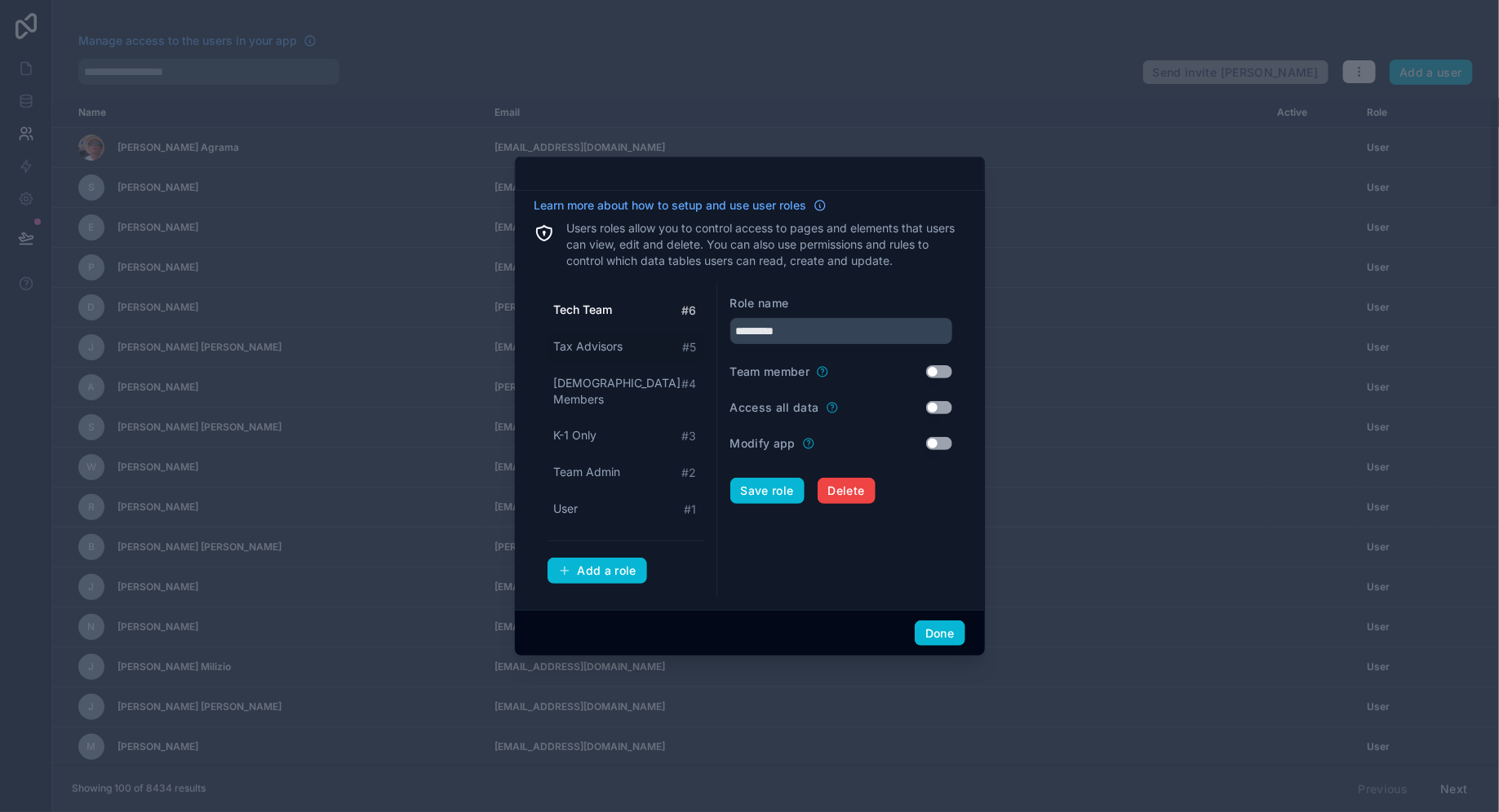
click at [592, 355] on span "Tax Advisors" at bounding box center [589, 346] width 69 height 17
type input "**********"
click at [955, 632] on button "Done" at bounding box center [939, 633] width 49 height 26
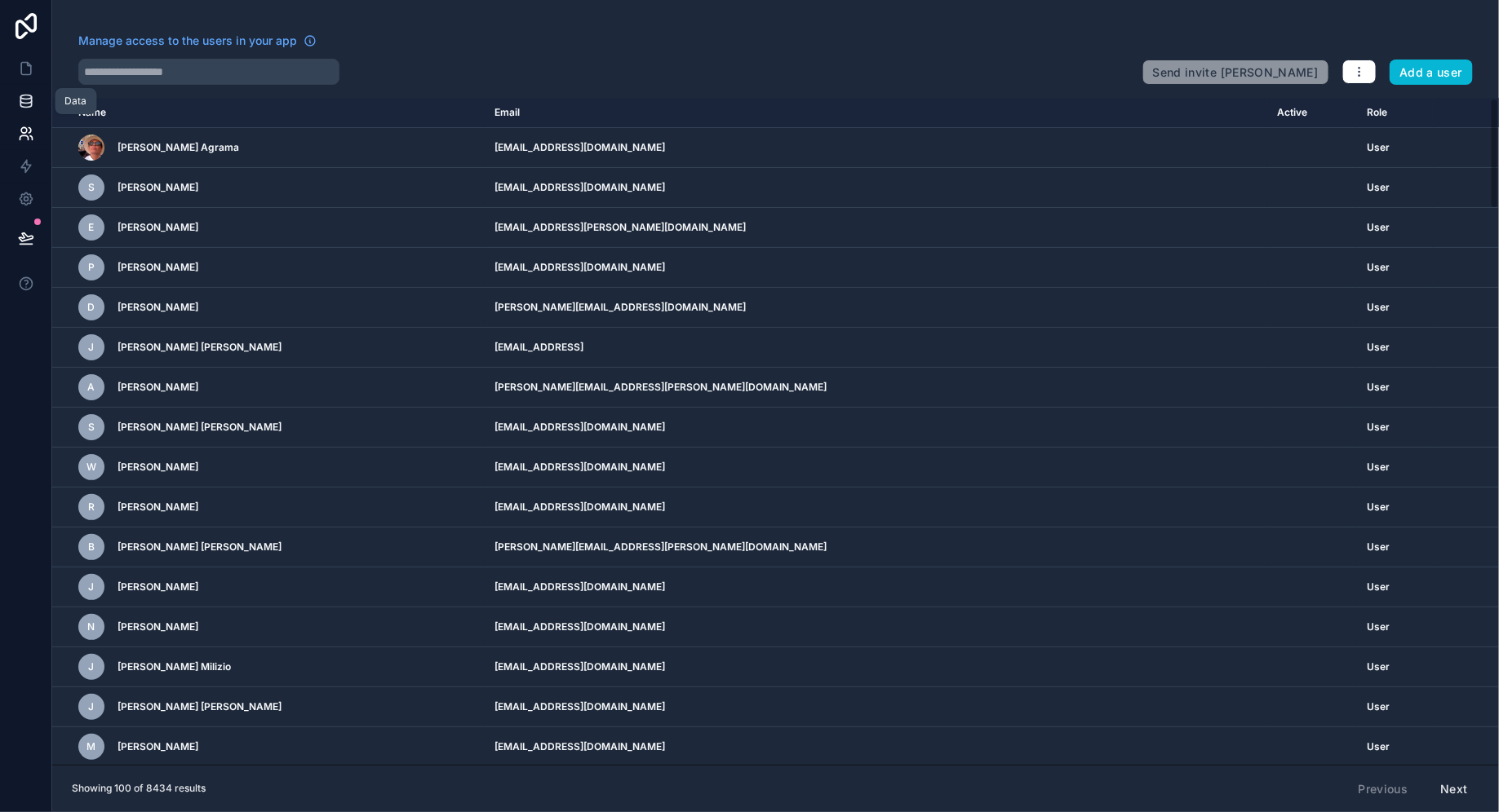
click at [20, 99] on icon at bounding box center [26, 102] width 17 height 17
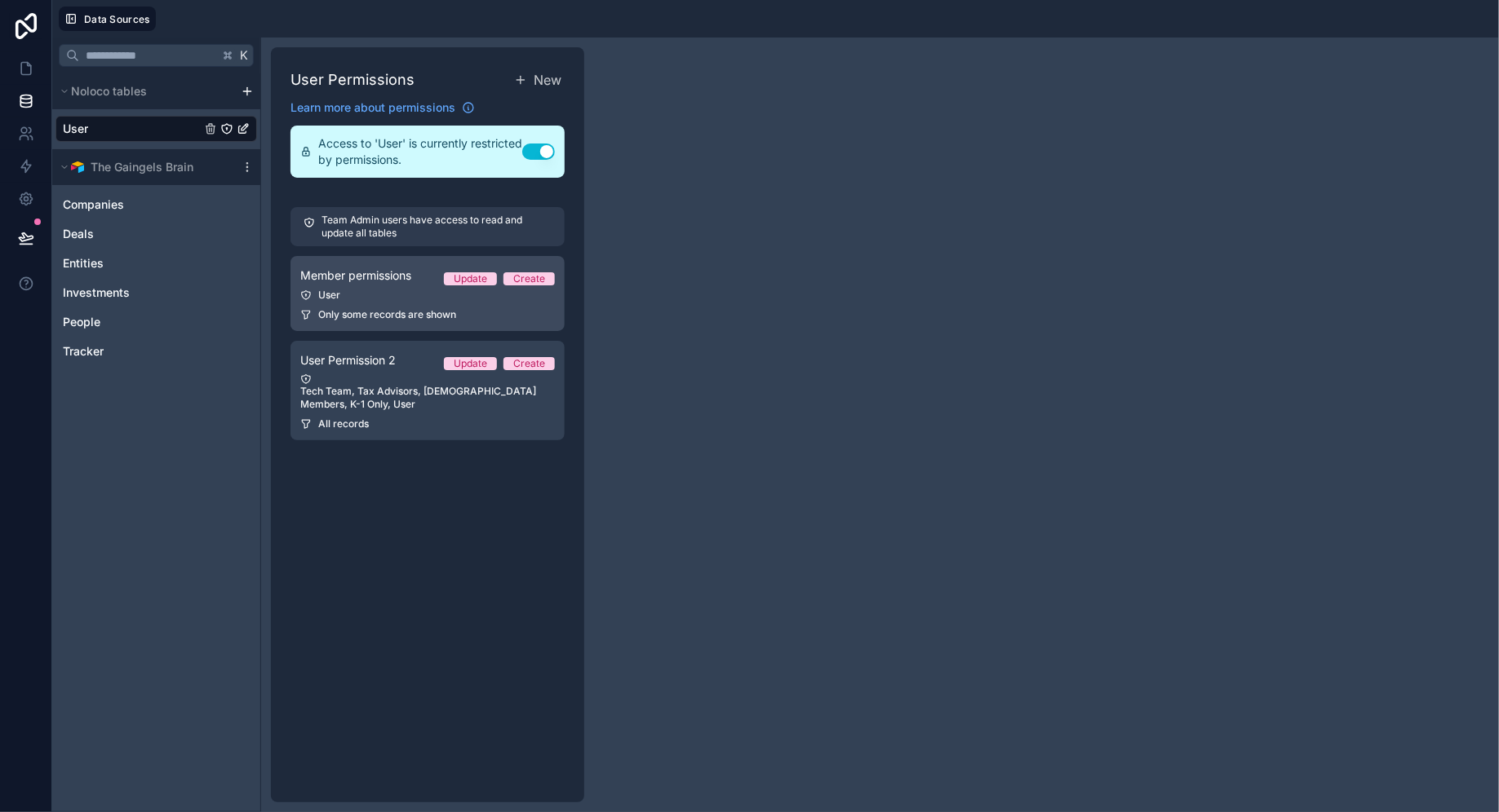
click at [398, 316] on span "Only some records are shown" at bounding box center [387, 315] width 138 height 13
